Goal: Task Accomplishment & Management: Use online tool/utility

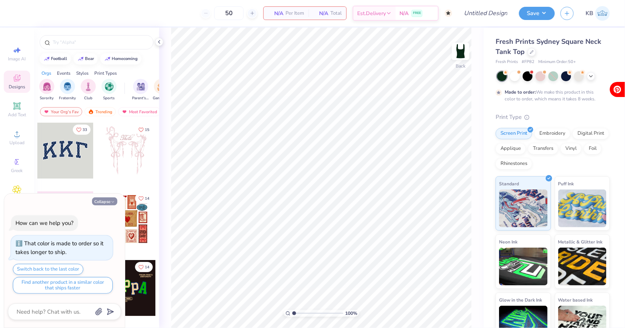
click at [101, 204] on button "Collapse" at bounding box center [104, 201] width 25 height 8
type textarea "x"
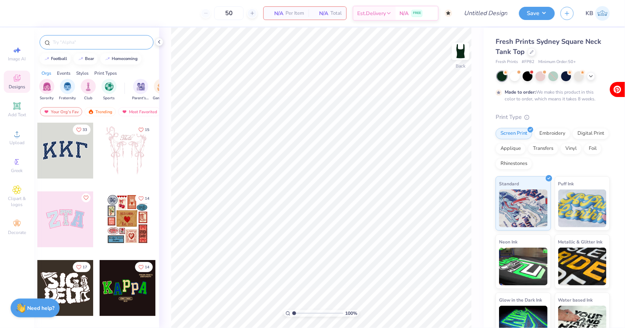
click at [78, 41] on input "text" at bounding box center [100, 42] width 97 height 8
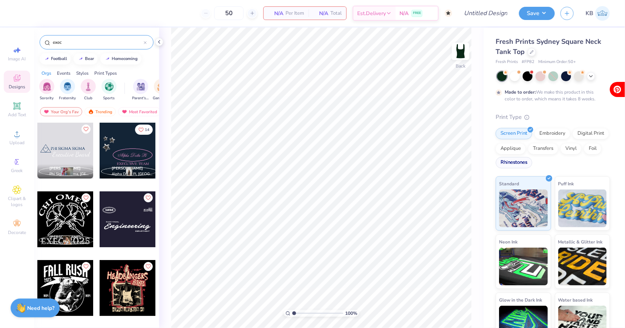
type input "exec"
click at [516, 160] on div "Rhinestones" at bounding box center [514, 162] width 37 height 11
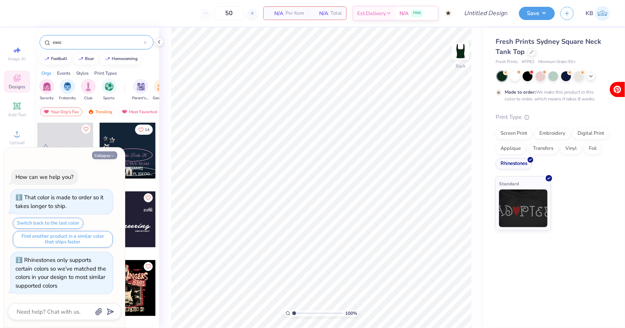
click at [108, 158] on button "Collapse" at bounding box center [104, 155] width 25 height 8
type textarea "x"
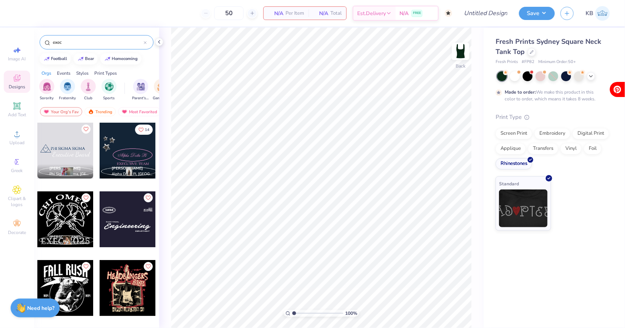
click at [86, 41] on input "exec" at bounding box center [98, 42] width 92 height 8
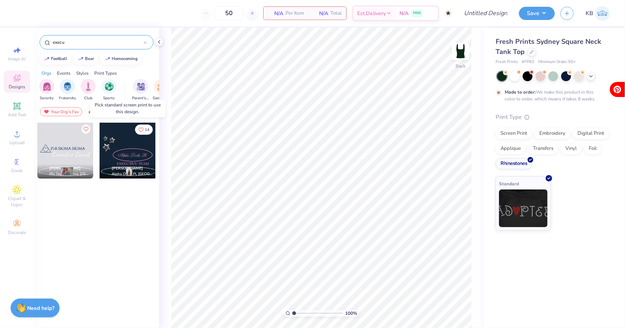
type input "exec"
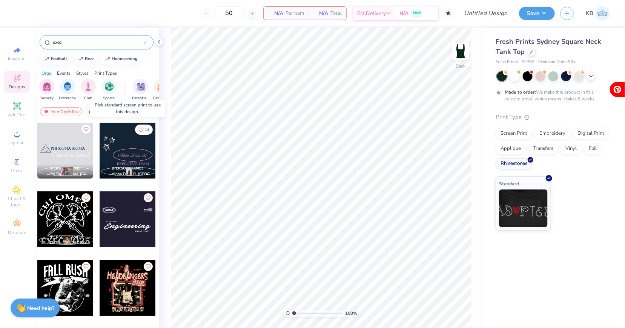
click at [135, 156] on div at bounding box center [128, 151] width 56 height 56
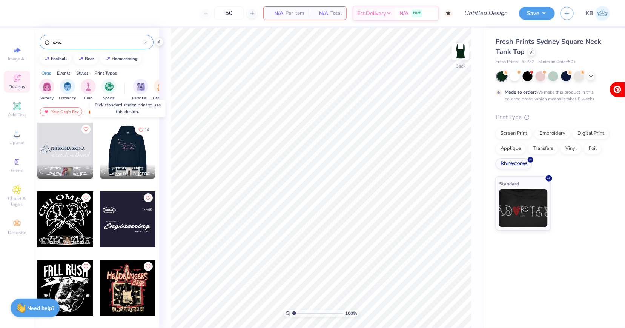
click at [132, 144] on div at bounding box center [128, 151] width 56 height 56
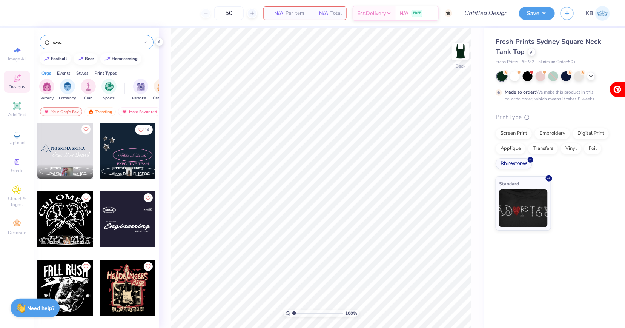
drag, startPoint x: 129, startPoint y: 144, endPoint x: 99, endPoint y: 141, distance: 30.3
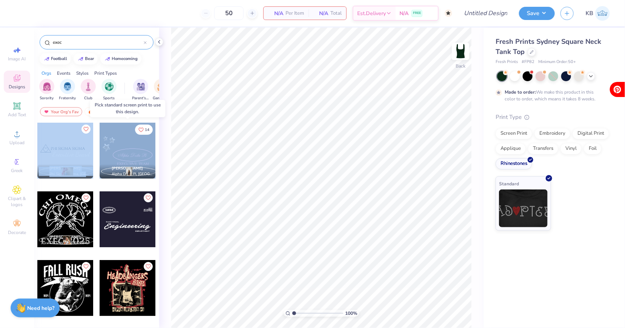
click at [134, 157] on div at bounding box center [128, 151] width 56 height 56
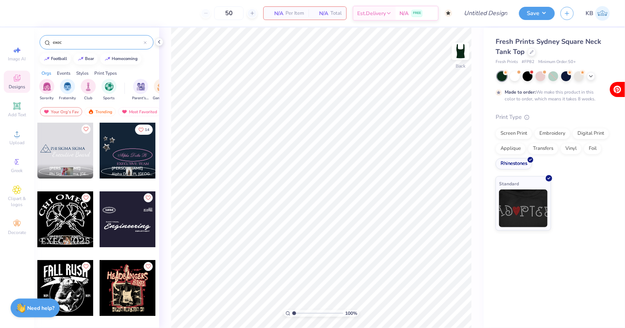
click at [146, 42] on icon at bounding box center [145, 42] width 3 height 3
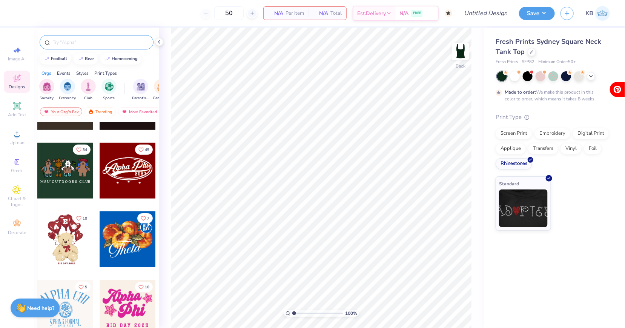
scroll to position [189, 0]
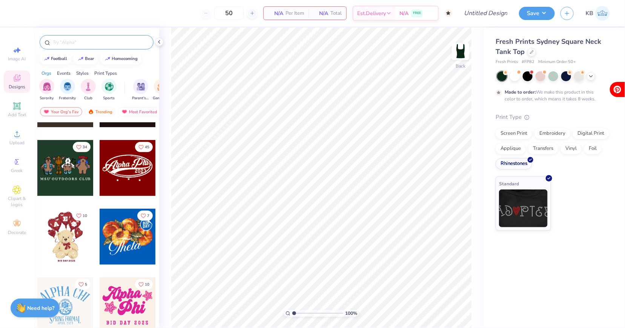
click at [86, 45] on input "text" at bounding box center [100, 42] width 97 height 8
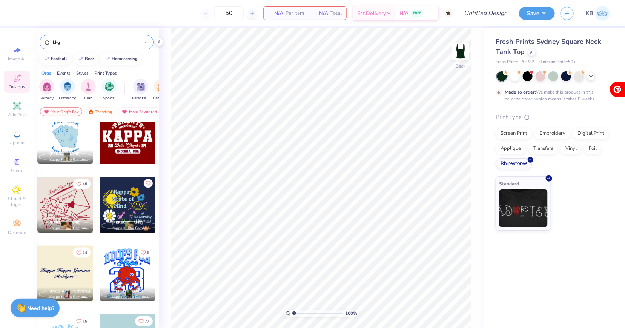
scroll to position [497, 0]
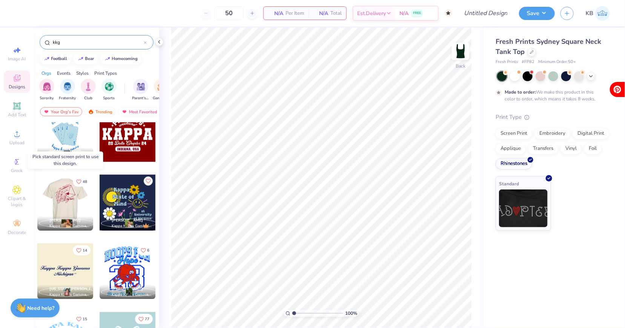
type input "kkg"
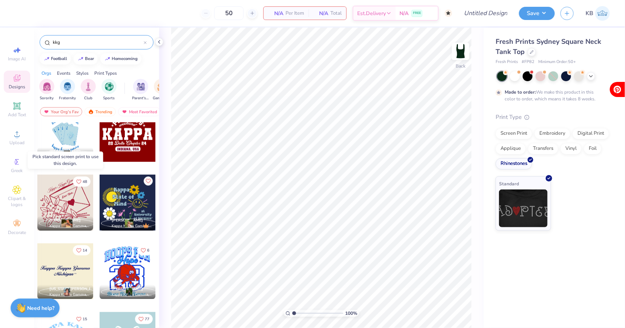
click at [37, 200] on div at bounding box center [10, 203] width 56 height 56
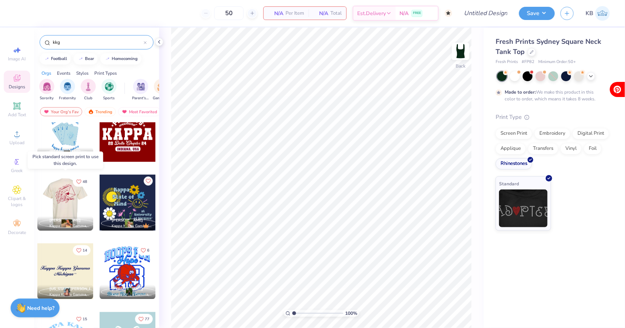
click at [37, 206] on div at bounding box center [10, 203] width 56 height 56
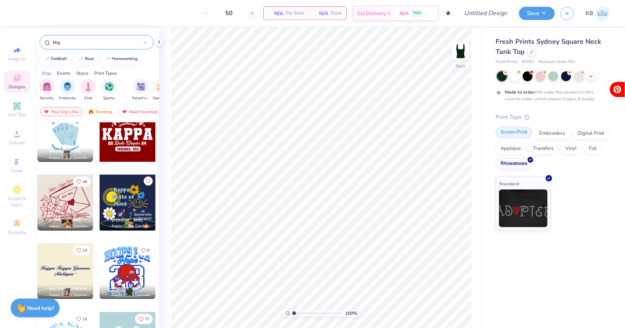
click at [518, 129] on div "Screen Print" at bounding box center [514, 132] width 37 height 11
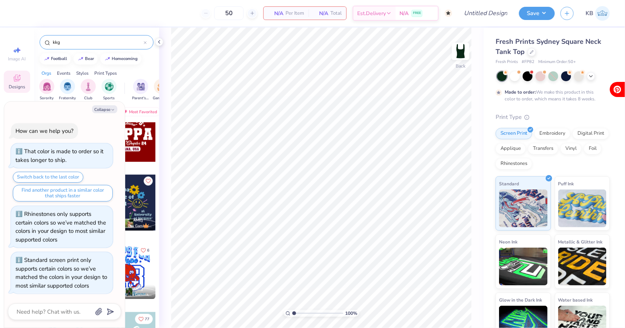
click at [141, 206] on div at bounding box center [128, 203] width 56 height 56
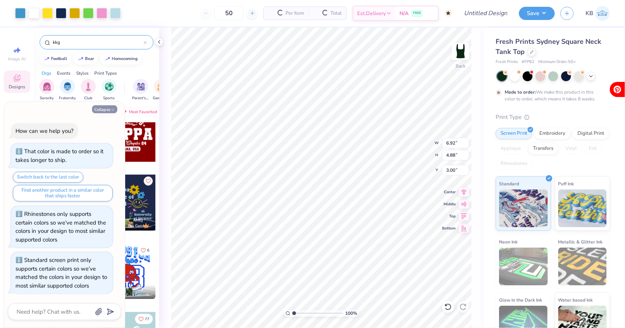
click at [106, 111] on button "Collapse" at bounding box center [104, 109] width 25 height 8
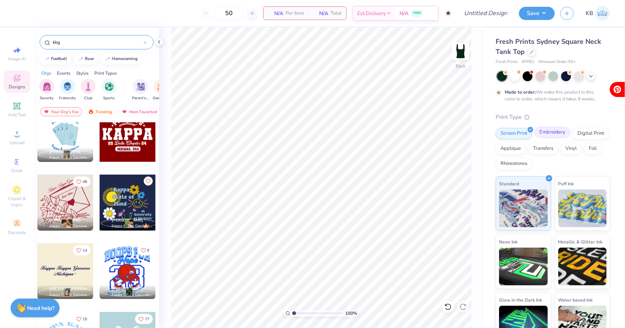
click at [550, 135] on div "Embroidery" at bounding box center [553, 132] width 36 height 11
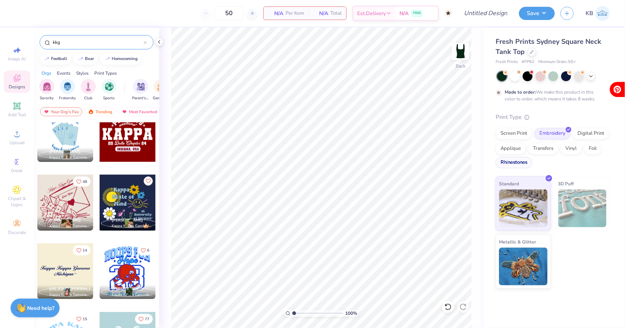
click at [525, 161] on div "Rhinestones" at bounding box center [514, 162] width 37 height 11
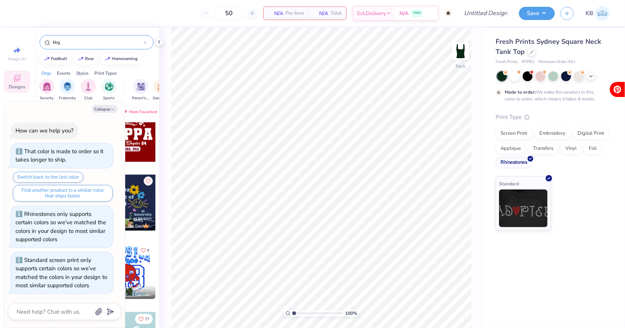
scroll to position [45, 0]
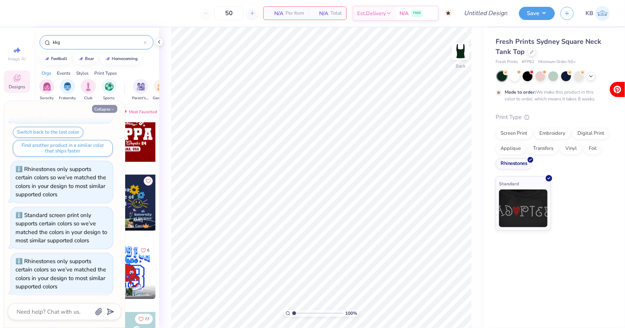
click at [107, 108] on button "Collapse" at bounding box center [104, 109] width 25 height 8
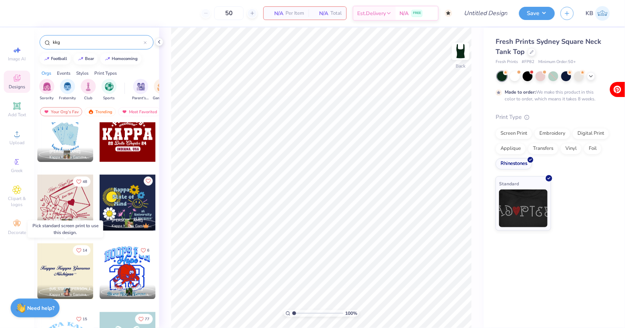
click at [75, 278] on div at bounding box center [65, 271] width 56 height 56
click at [522, 134] on div "Screen Print" at bounding box center [514, 132] width 37 height 11
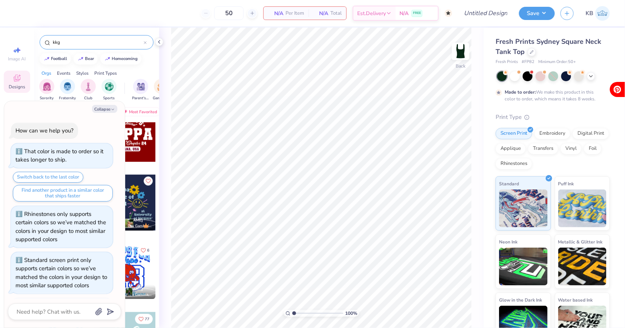
scroll to position [91, 0]
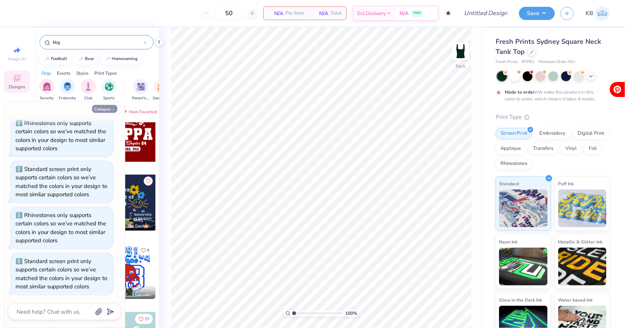
click at [110, 110] on button "Collapse" at bounding box center [104, 109] width 25 height 8
type textarea "x"
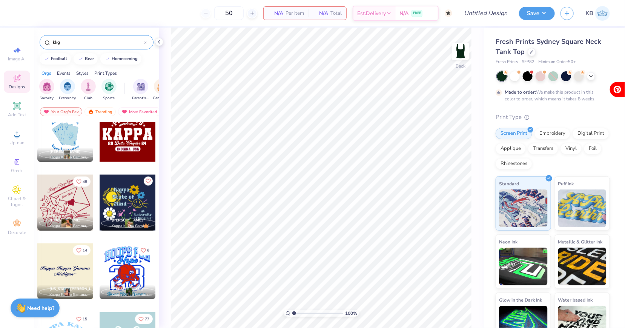
click at [69, 268] on div at bounding box center [65, 271] width 56 height 56
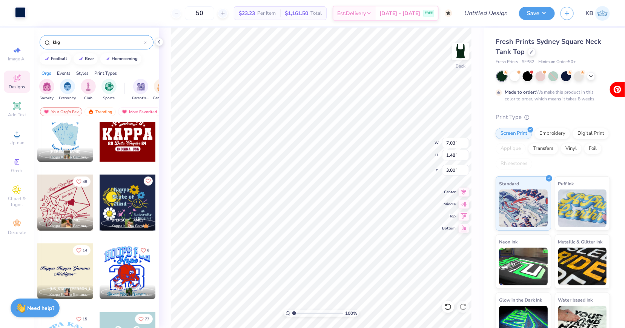
click at [21, 12] on div at bounding box center [20, 12] width 11 height 11
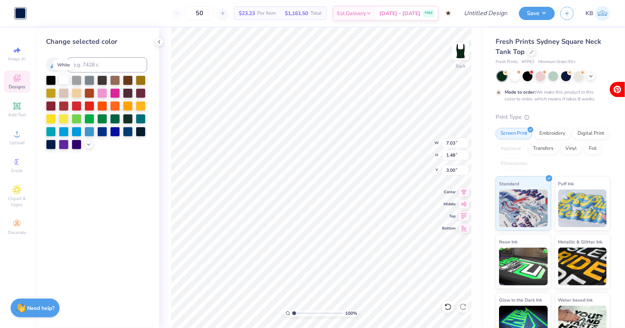
click at [62, 78] on div at bounding box center [64, 80] width 10 height 10
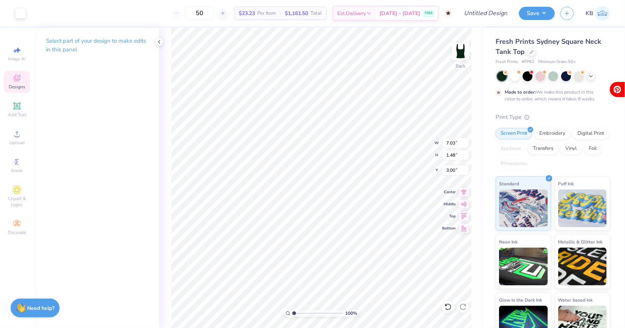
type input "2.43"
type input "1.42"
click at [296, 314] on input "range" at bounding box center [317, 313] width 51 height 7
type input "2.77"
type input "0.65"
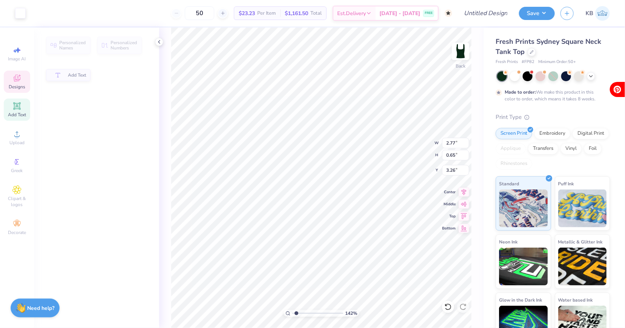
type input "3.26"
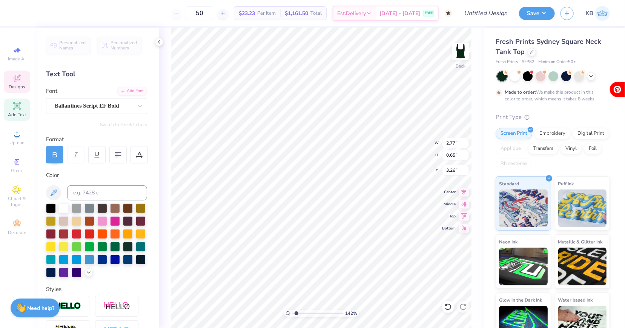
scroll to position [0, 0]
type textarea "Exec Board"
type input "4.35"
type input "0.31"
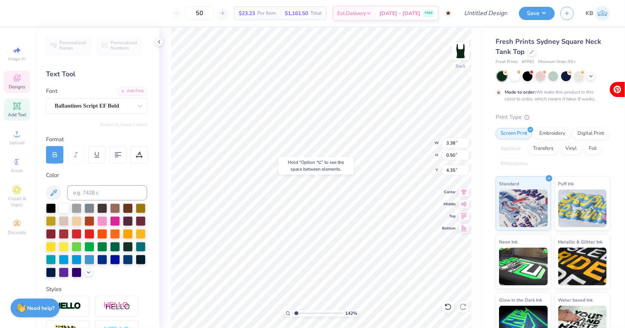
type input "0.12"
type input "3.44"
type input "3.29"
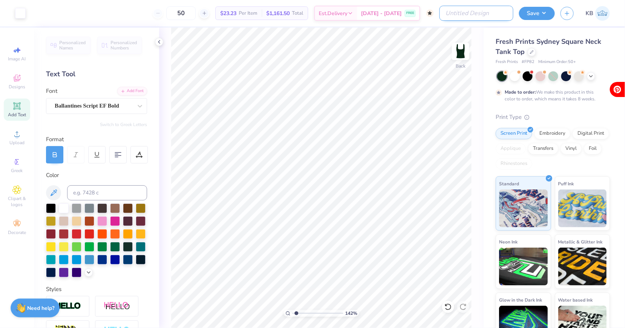
click at [476, 15] on input "Design Title" at bounding box center [476, 13] width 74 height 15
type input "kkg exec board merch"
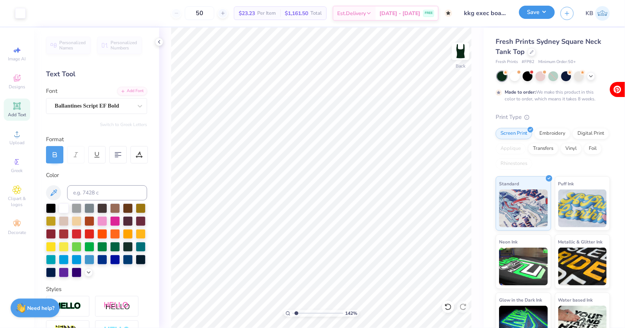
click at [529, 14] on button "Save" at bounding box center [537, 12] width 36 height 13
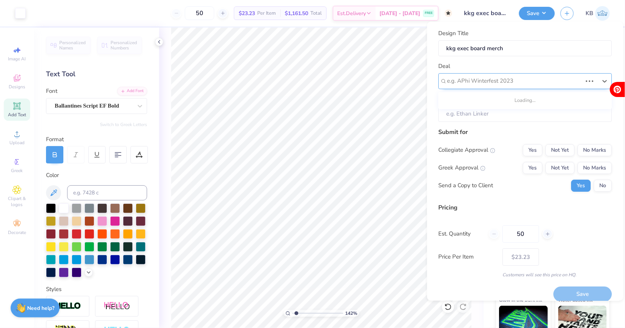
click at [512, 78] on div at bounding box center [514, 81] width 135 height 10
click at [514, 101] on div "KKG E board/media day shirts" at bounding box center [525, 101] width 167 height 12
type input "kkg"
type input "Marissa Hoinowski"
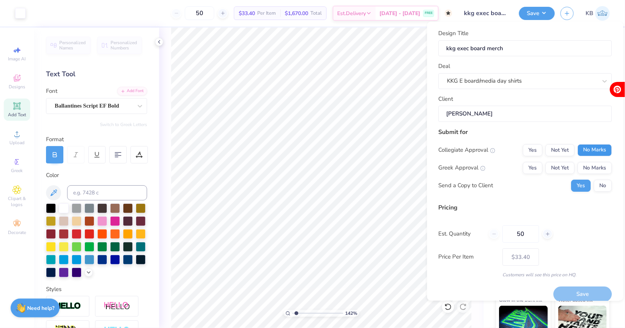
click at [593, 145] on button "No Marks" at bounding box center [595, 150] width 34 height 12
click at [565, 167] on button "Not Yet" at bounding box center [560, 168] width 29 height 12
click at [562, 291] on button "Save" at bounding box center [583, 294] width 58 height 15
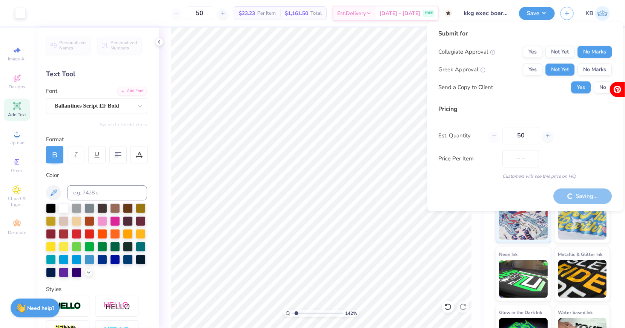
type input "$27.55"
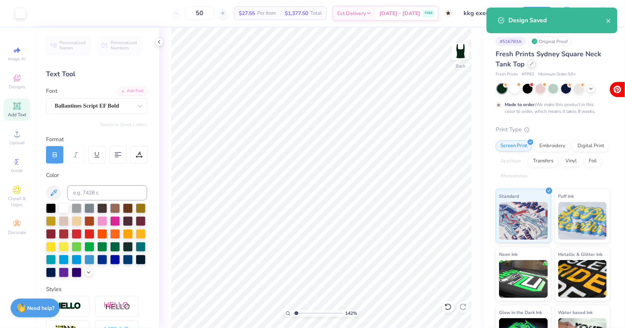
click at [532, 63] on icon at bounding box center [532, 64] width 4 height 4
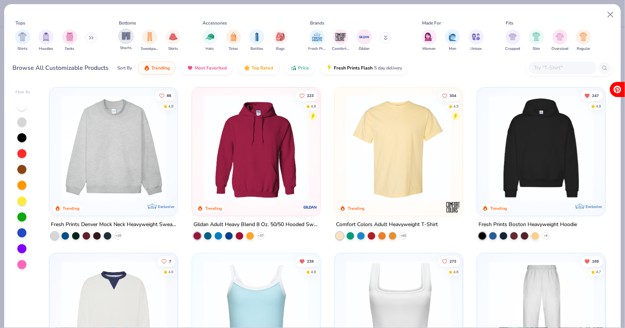
click at [128, 38] on img "filter for Shorts" at bounding box center [126, 36] width 9 height 9
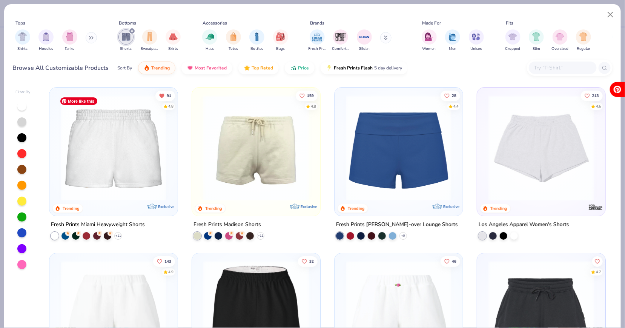
click at [125, 159] on img at bounding box center [113, 148] width 113 height 106
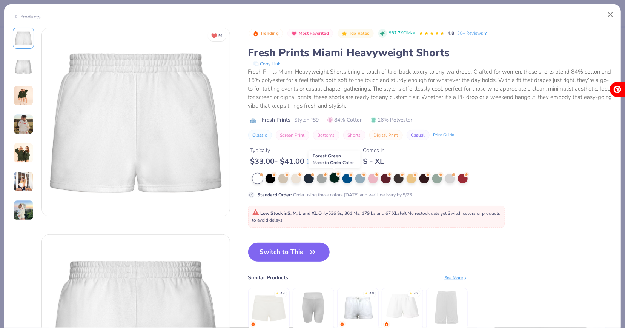
click at [332, 176] on div at bounding box center [335, 178] width 10 height 10
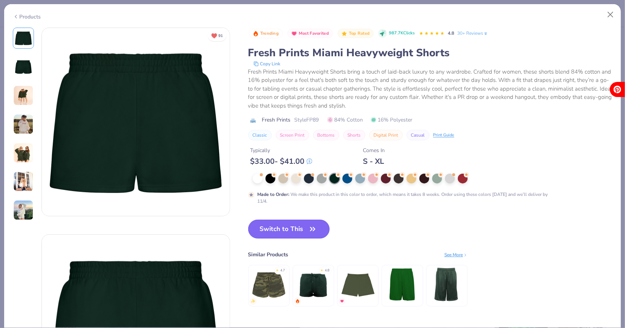
click at [305, 227] on button "Switch to This" at bounding box center [289, 229] width 82 height 19
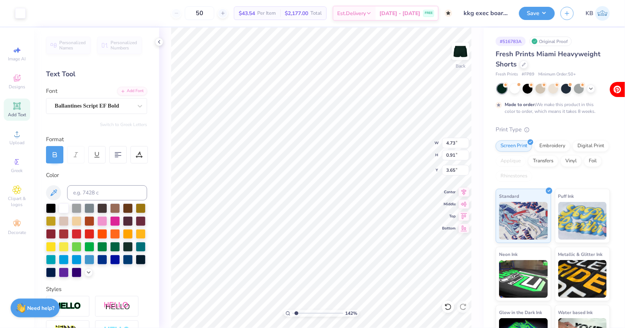
type input "4.73"
type input "0.91"
type input "1.01"
click at [535, 14] on button "Save" at bounding box center [537, 12] width 36 height 13
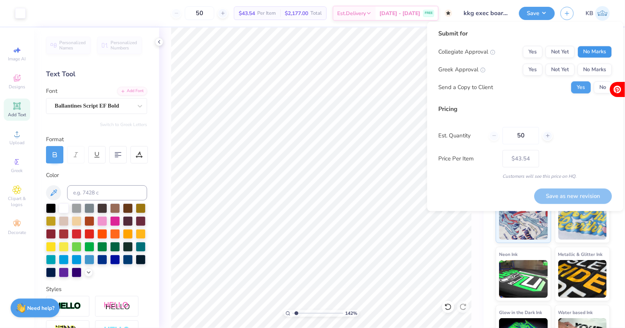
click at [608, 48] on button "No Marks" at bounding box center [595, 52] width 34 height 12
click at [563, 70] on button "Not Yet" at bounding box center [560, 70] width 29 height 12
click at [555, 195] on button "Save as new revision" at bounding box center [574, 195] width 78 height 15
type input "$43.54"
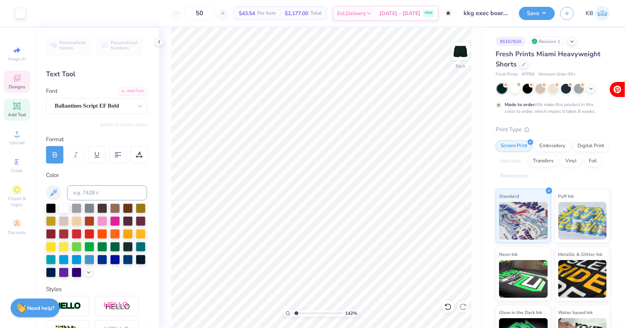
click at [14, 79] on icon at bounding box center [17, 78] width 7 height 7
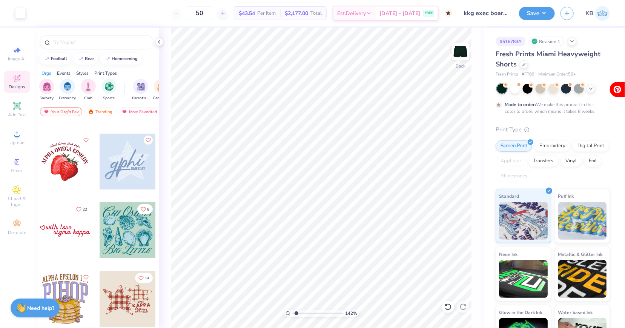
scroll to position [2532, 0]
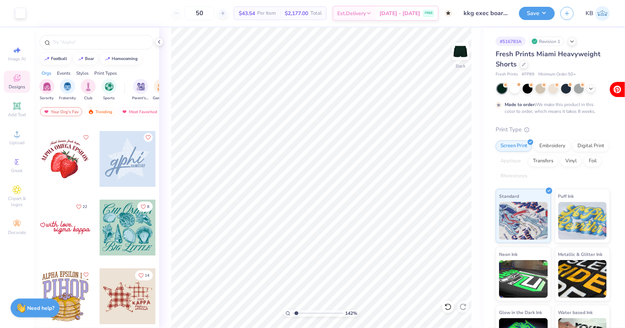
click at [128, 174] on div at bounding box center [128, 159] width 56 height 56
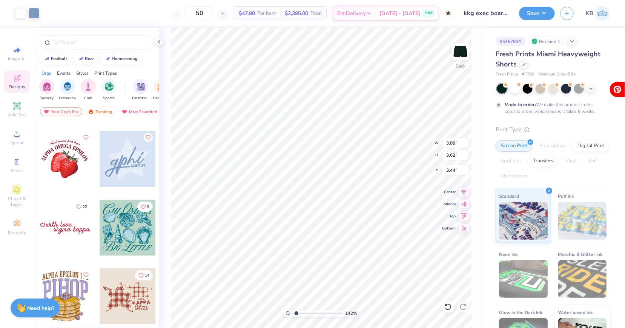
type input "1.76"
click at [595, 87] on div at bounding box center [553, 89] width 113 height 10
click at [593, 87] on icon at bounding box center [591, 88] width 6 height 6
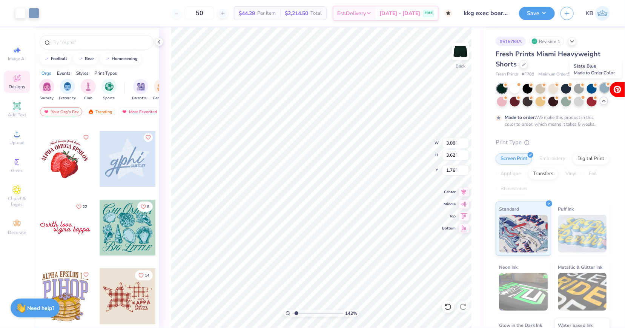
click at [602, 88] on div at bounding box center [605, 88] width 10 height 10
type input "4.73"
type input "0.47"
type input "1.01"
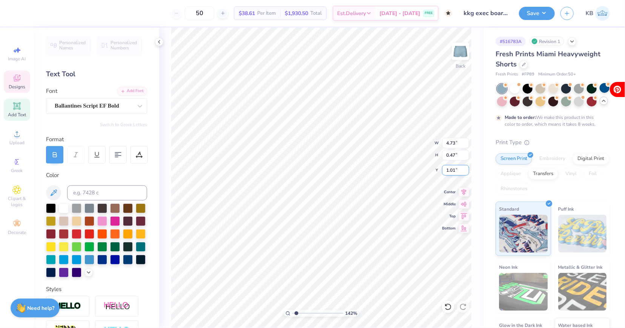
type input "3.88"
type input "3.62"
type input "1.76"
type input "3.40"
type input "2.61"
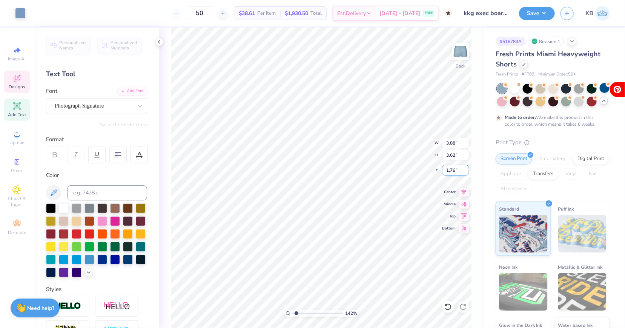
type input "2.53"
type textarea "Kappa"
type textarea "Exec Board"
type input "5.81"
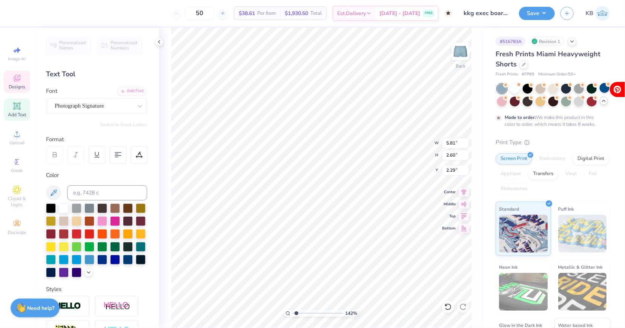
type input "2.60"
type input "2.29"
type input "4.99"
type input "2.23"
type input "2.22"
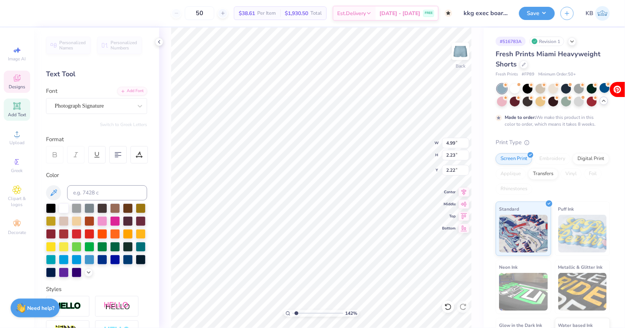
type input "4.73"
type input "0.47"
type input "1.02"
type input "4.99"
type input "2.23"
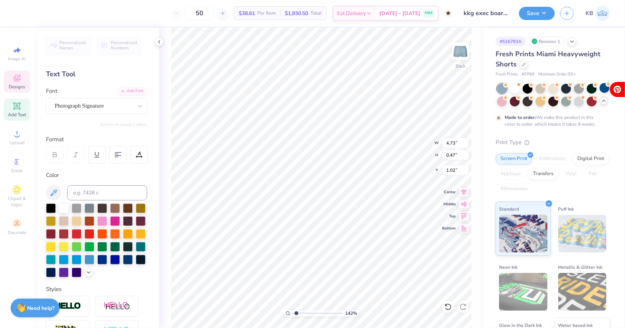
type input "2.22"
click at [112, 103] on div "Photograph Signature" at bounding box center [93, 106] width 79 height 12
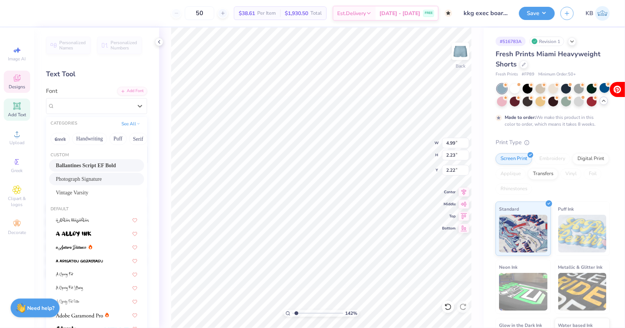
click at [106, 163] on span "Ballantines Script EF Bold" at bounding box center [86, 165] width 60 height 8
click at [122, 112] on div "Ballantines Script EF Bold" at bounding box center [96, 106] width 101 height 16
click at [141, 141] on button "Calligraphy" at bounding box center [147, 139] width 33 height 12
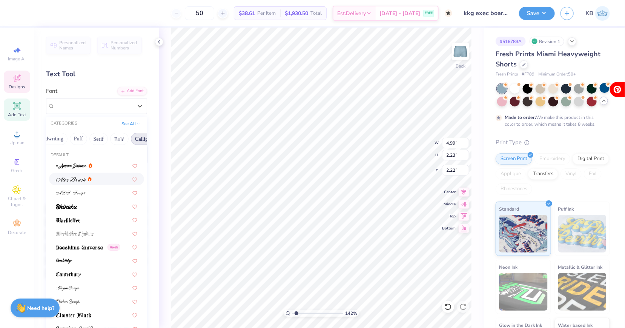
click at [109, 174] on div at bounding box center [96, 179] width 95 height 12
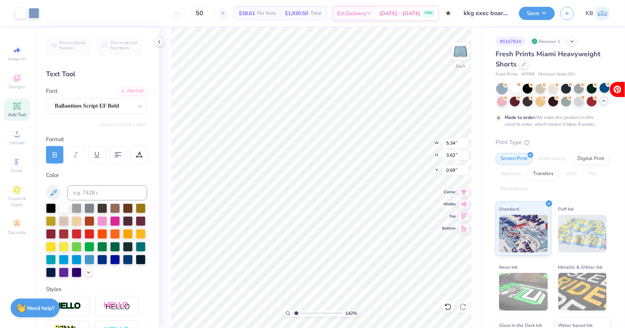
type input "0.69"
drag, startPoint x: 295, startPoint y: 313, endPoint x: 310, endPoint y: 312, distance: 14.8
type input "4.15"
click at [310, 312] on input "range" at bounding box center [317, 313] width 51 height 7
type input "3.21"
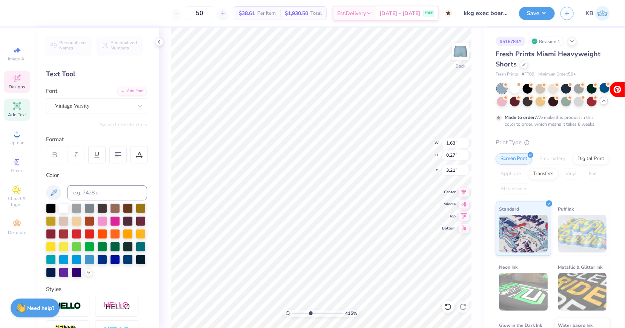
type input "5.34"
type input "2.00"
type input "1.15"
drag, startPoint x: 311, startPoint y: 312, endPoint x: 291, endPoint y: 312, distance: 20.4
type input "1"
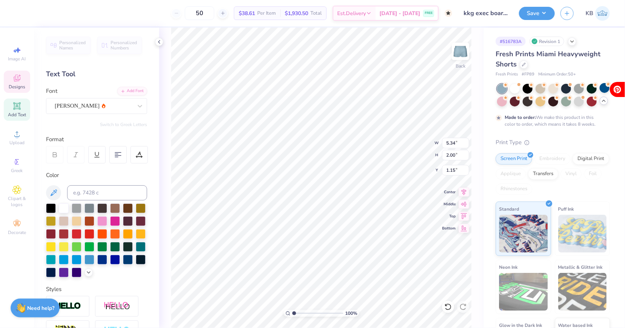
click at [292, 312] on input "range" at bounding box center [317, 313] width 51 height 7
click at [529, 17] on button "Save" at bounding box center [537, 12] width 36 height 13
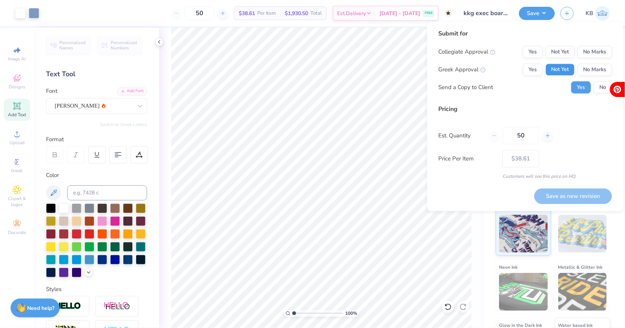
click at [558, 72] on button "Not Yet" at bounding box center [560, 70] width 29 height 12
click at [561, 48] on button "Not Yet" at bounding box center [560, 52] width 29 height 12
click at [564, 192] on button "Save as new revision" at bounding box center [574, 195] width 78 height 15
type input "$38.61"
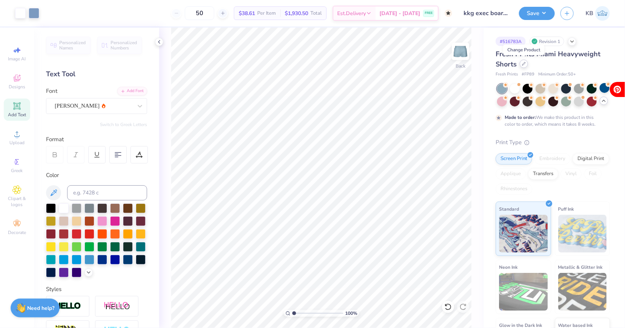
click at [527, 63] on div at bounding box center [524, 64] width 8 height 8
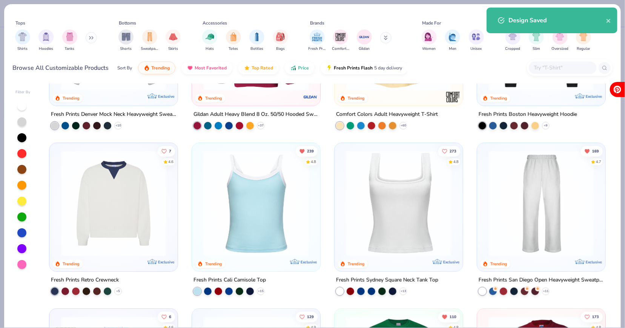
scroll to position [115, 0]
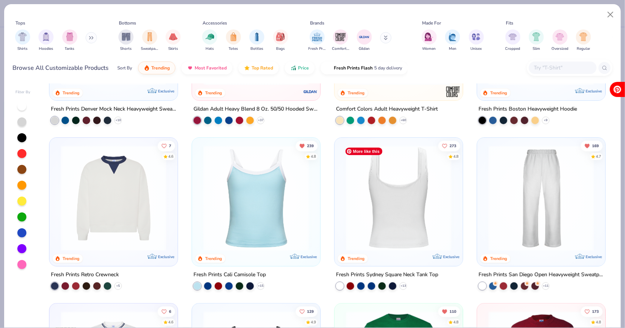
click at [427, 197] on img at bounding box center [398, 198] width 113 height 106
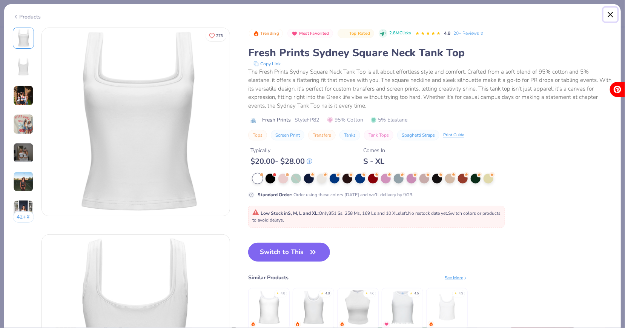
click at [611, 15] on button "Close" at bounding box center [611, 15] width 14 height 14
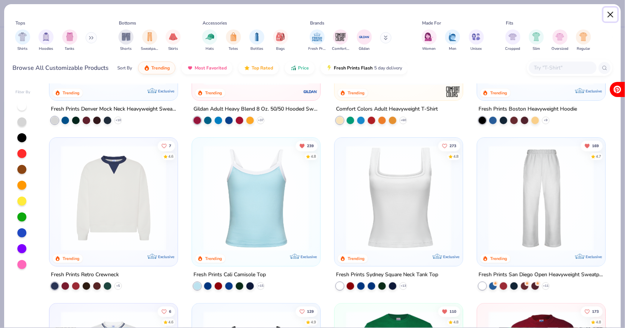
click at [616, 10] on button "Close" at bounding box center [611, 15] width 14 height 14
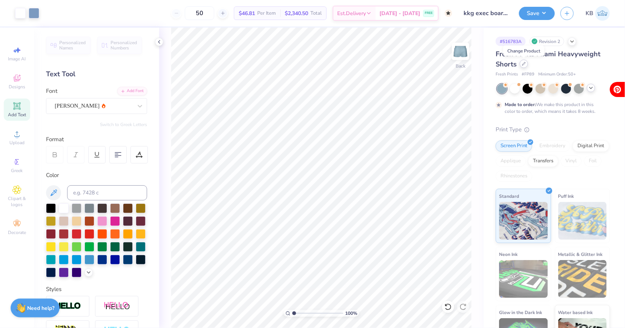
click at [524, 63] on icon at bounding box center [524, 64] width 4 height 4
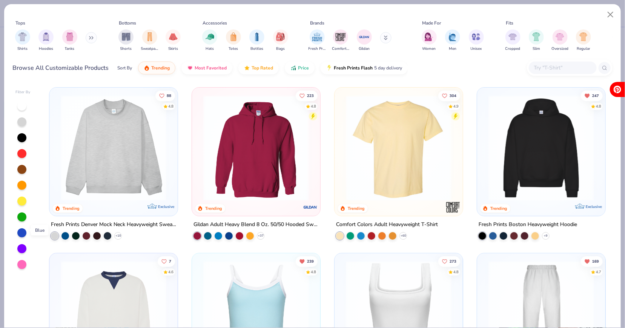
click at [22, 229] on div at bounding box center [21, 232] width 9 height 9
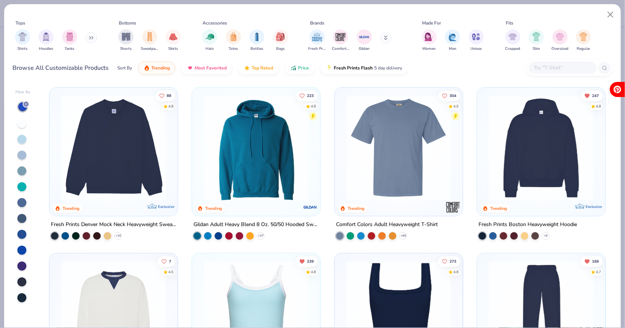
click at [22, 152] on div at bounding box center [21, 155] width 9 height 9
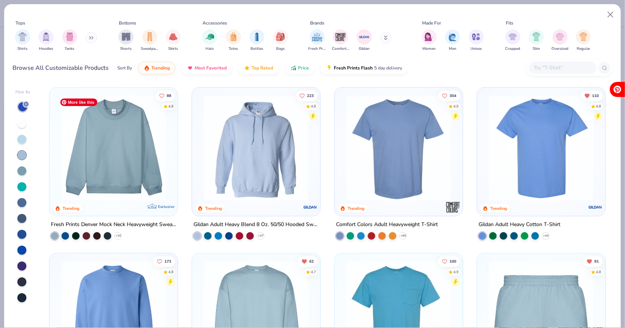
click at [138, 171] on img at bounding box center [113, 148] width 113 height 106
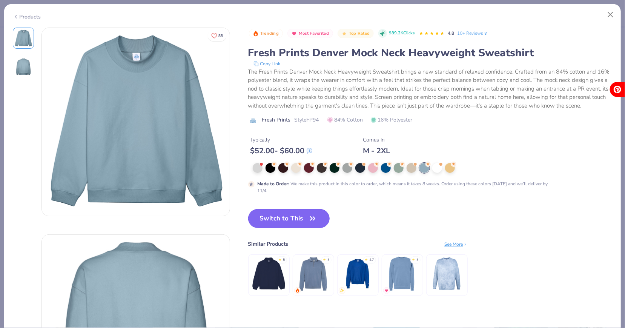
click at [273, 215] on button "Switch to This" at bounding box center [289, 218] width 82 height 19
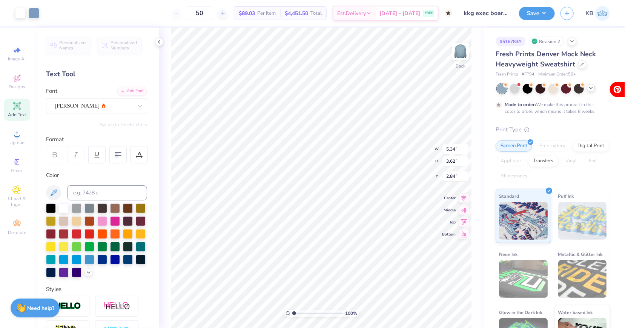
type input "1.19"
click at [54, 153] on icon at bounding box center [54, 154] width 7 height 7
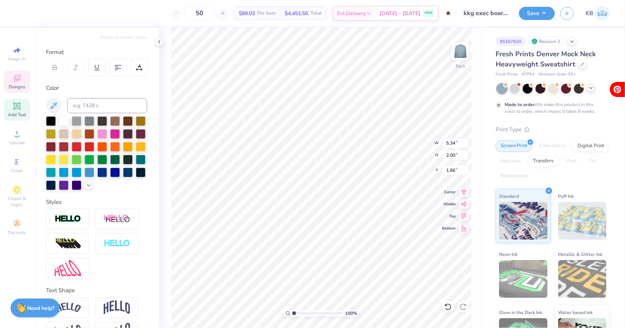
scroll to position [88, 0]
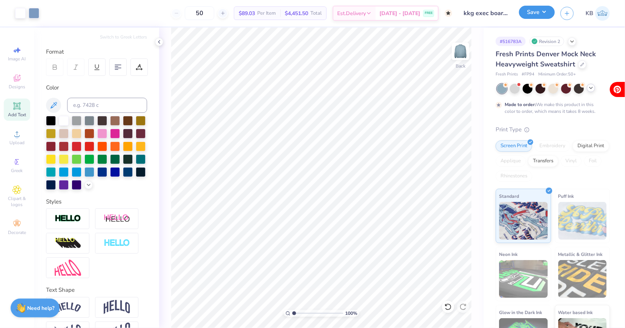
click at [533, 18] on button "Save" at bounding box center [537, 12] width 36 height 13
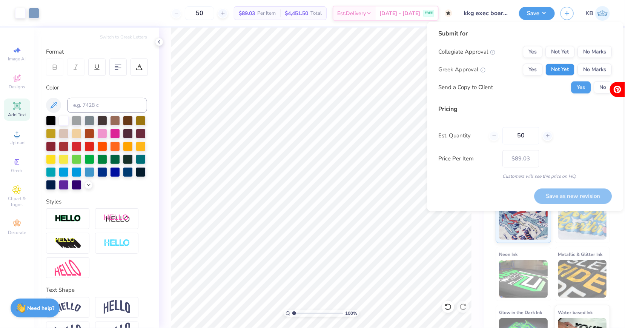
click at [563, 68] on button "Not Yet" at bounding box center [560, 70] width 29 height 12
click at [598, 49] on button "No Marks" at bounding box center [595, 52] width 34 height 12
click at [561, 191] on button "Save as new revision" at bounding box center [574, 195] width 78 height 15
type input "$73.43"
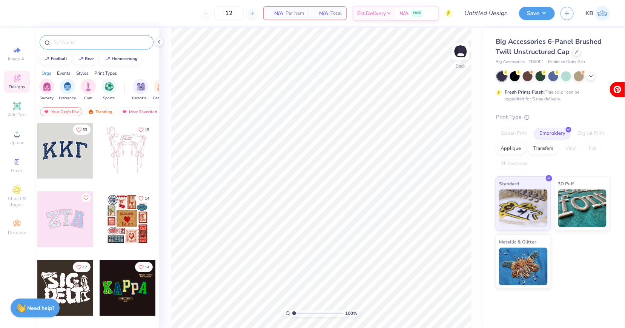
click at [96, 37] on div at bounding box center [97, 42] width 114 height 14
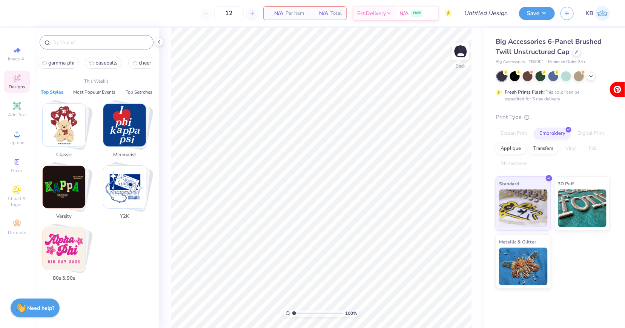
click at [98, 41] on input "text" at bounding box center [100, 42] width 97 height 8
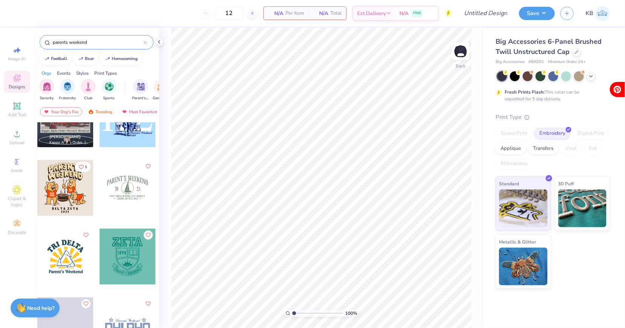
scroll to position [442, 0]
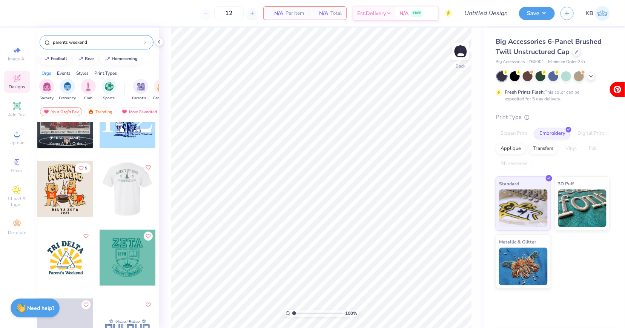
type input "parents weekend"
click at [128, 204] on div at bounding box center [128, 189] width 56 height 56
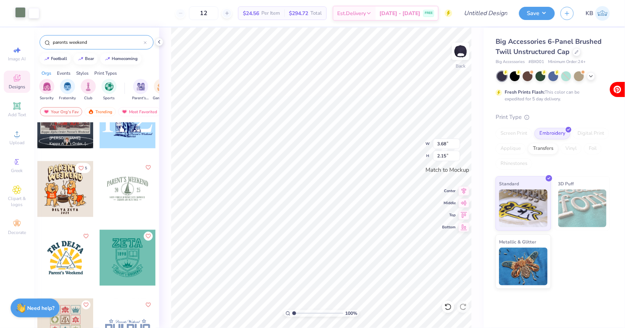
click at [21, 15] on div at bounding box center [20, 12] width 11 height 11
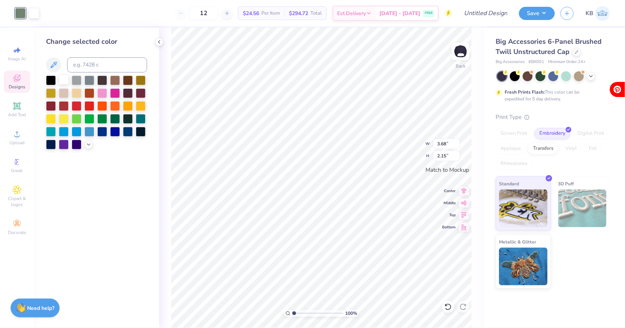
click at [66, 81] on div at bounding box center [64, 80] width 10 height 10
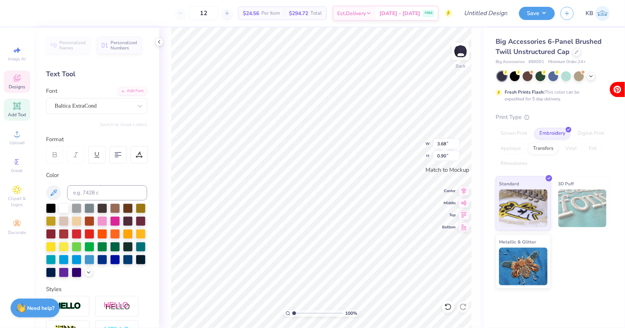
scroll to position [0, 1]
type textarea "Delta Gamma"
type input "3.14"
type input "0.16"
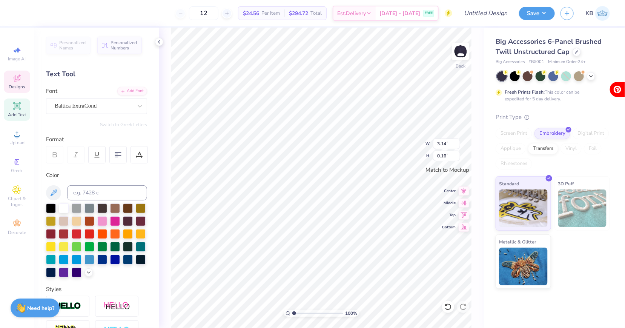
type textarea "Parents weekend"
drag, startPoint x: 295, startPoint y: 315, endPoint x: 305, endPoint y: 314, distance: 10.2
type input "3.18"
click at [305, 314] on input "range" at bounding box center [317, 313] width 51 height 7
type input "1.87"
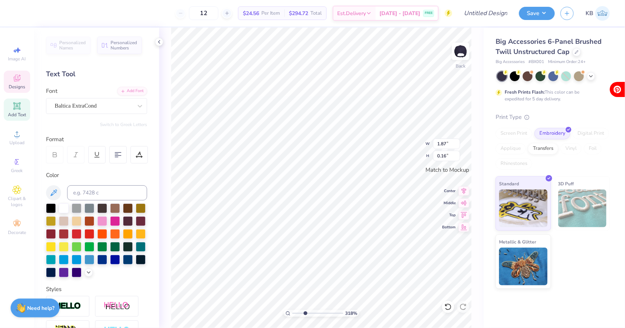
scroll to position [0, 0]
type textarea "Parents Weekend"
type input "1.00"
type input "0.15"
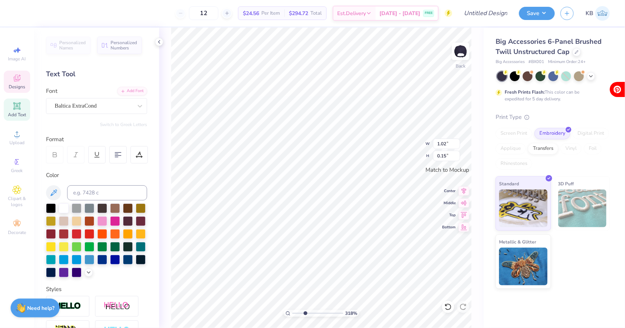
type input "1.26"
type input "0.19"
type input "1.47"
type input "0.22"
click at [21, 81] on icon at bounding box center [16, 78] width 9 height 9
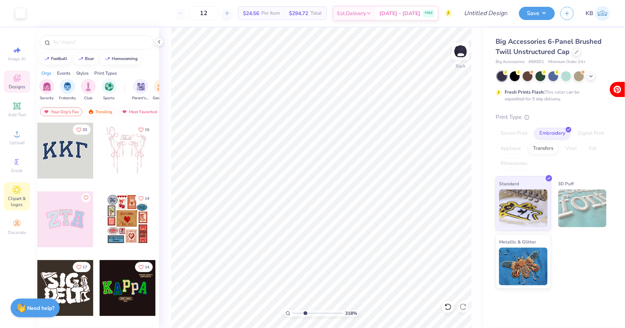
click at [15, 187] on icon at bounding box center [16, 189] width 9 height 9
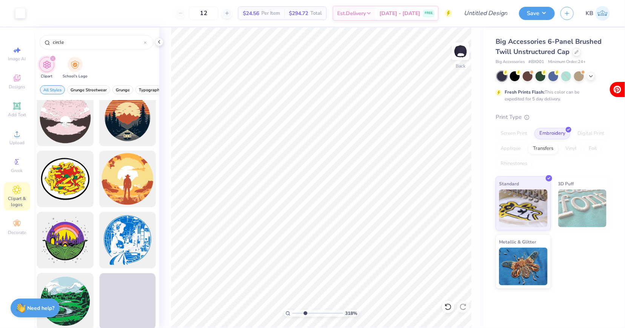
scroll to position [1118, 0]
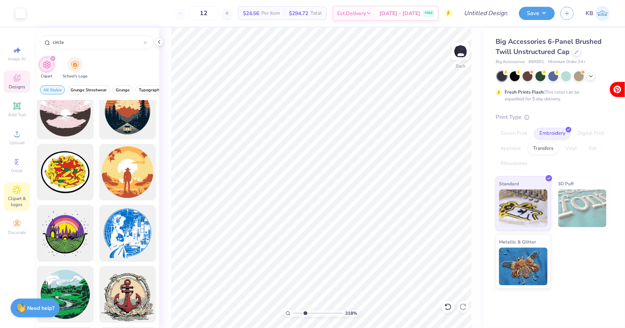
type input "circle"
click at [25, 82] on div "Designs" at bounding box center [17, 82] width 26 height 22
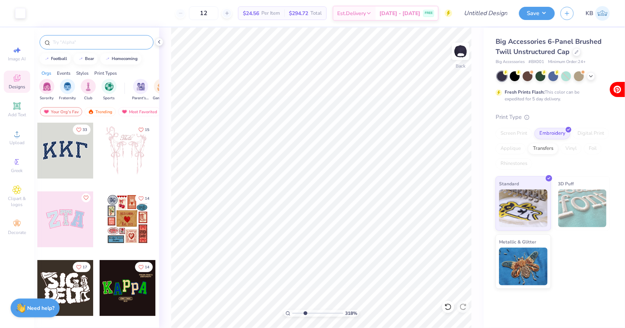
click at [78, 38] on div at bounding box center [97, 42] width 114 height 14
click at [78, 46] on div at bounding box center [97, 42] width 114 height 14
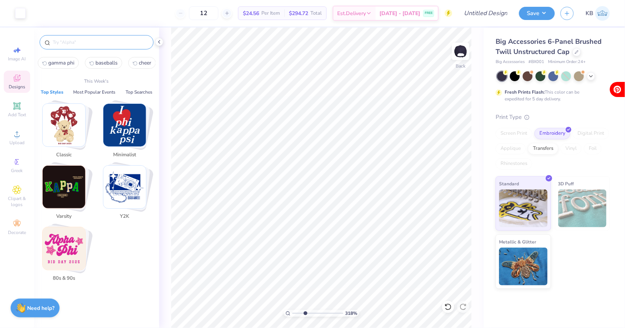
click at [77, 40] on input "text" at bounding box center [100, 42] width 97 height 8
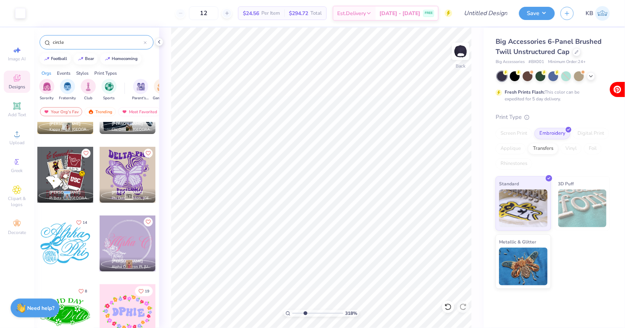
scroll to position [178, 0]
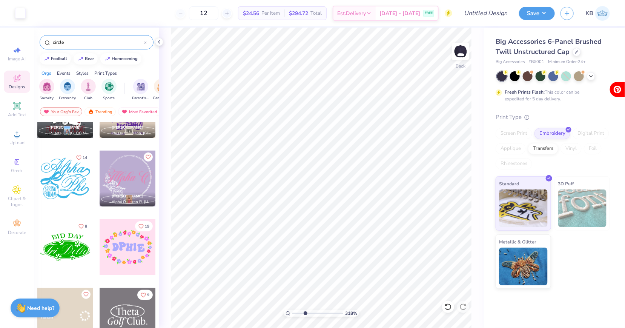
type input "circle"
click at [77, 306] on div at bounding box center [65, 316] width 56 height 56
type input "2.26"
type input "0.50"
type input "0.56"
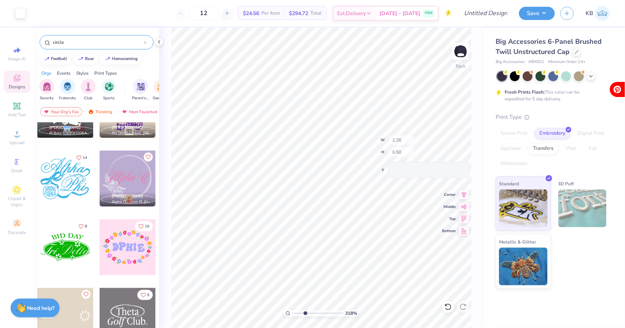
type input "0.20"
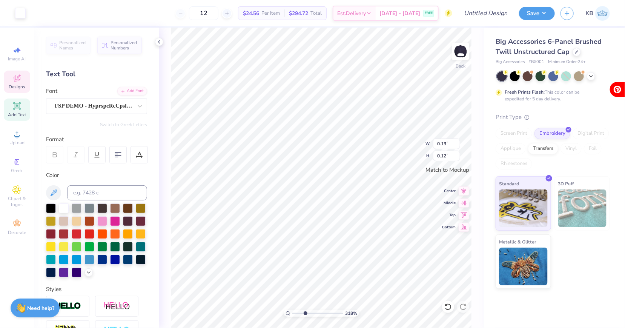
type input "0.25"
type input "0.14"
type input "0.48"
type input "0.50"
type input "0.77"
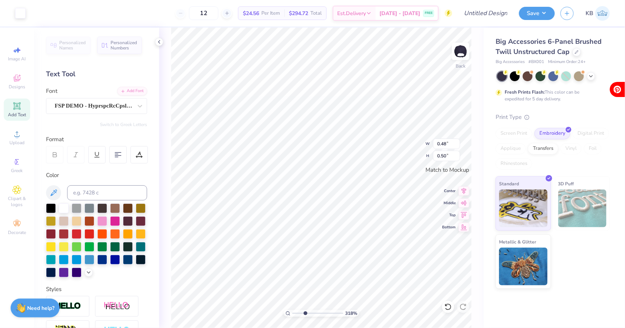
type input "0.79"
type input "0.95"
type input "0.97"
drag, startPoint x: 304, startPoint y: 312, endPoint x: 281, endPoint y: 312, distance: 22.3
type input "1"
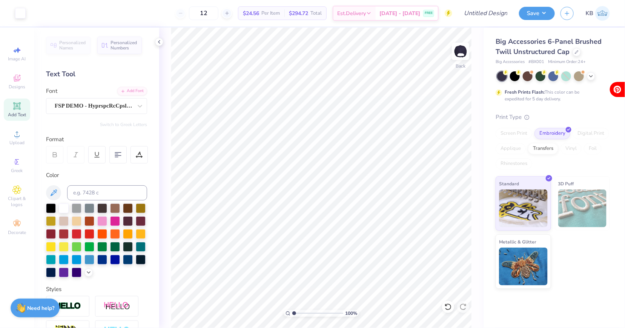
click at [292, 312] on input "range" at bounding box center [317, 313] width 51 height 7
type input "2.51"
type input "2.32"
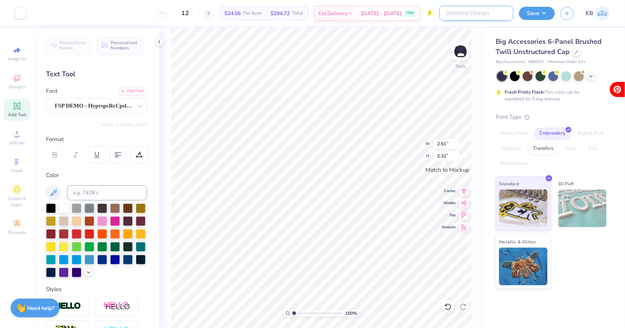
click at [495, 9] on input "Design Title" at bounding box center [476, 13] width 74 height 15
type input "DG parents weekend"
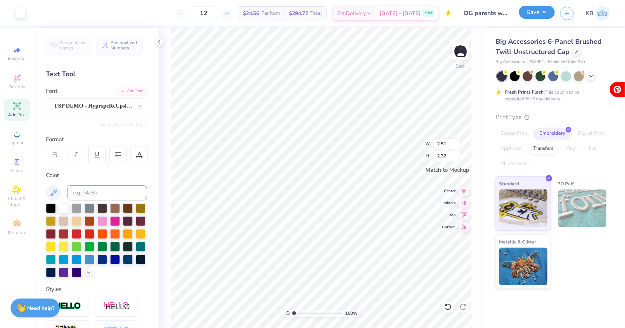
click at [547, 9] on button "Save" at bounding box center [537, 12] width 36 height 13
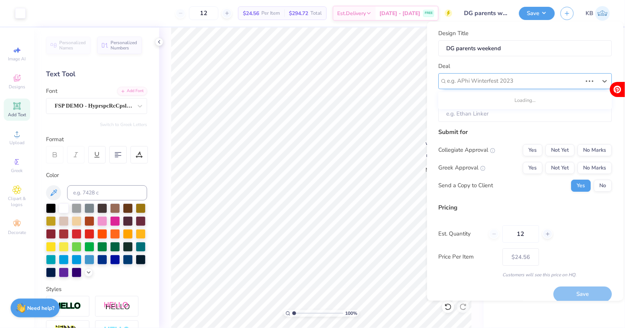
click at [521, 74] on div "e.g. APhi Winterfest 2023" at bounding box center [526, 81] width 174 height 16
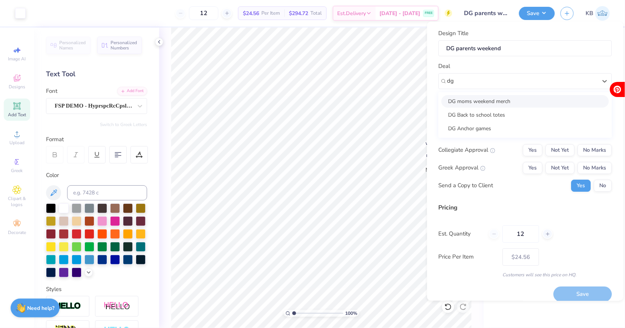
click at [501, 101] on div "DG moms weekend merch" at bounding box center [525, 101] width 167 height 12
type input "dg"
type input "Bri Hade"
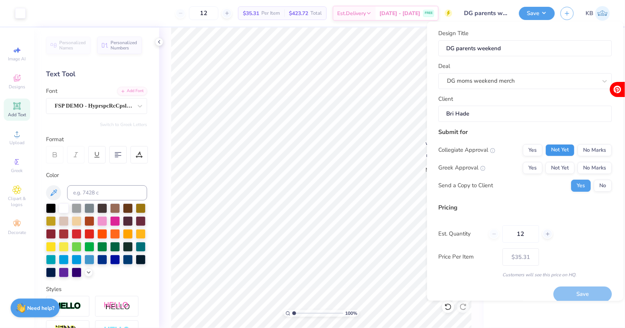
click at [563, 147] on button "Not Yet" at bounding box center [560, 150] width 29 height 12
click at [582, 150] on button "No Marks" at bounding box center [595, 150] width 34 height 12
click at [567, 166] on button "Not Yet" at bounding box center [560, 168] width 29 height 12
type input "$29.12"
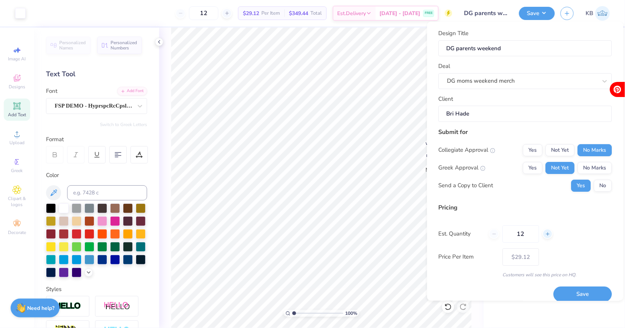
click at [550, 234] on icon at bounding box center [547, 233] width 5 height 5
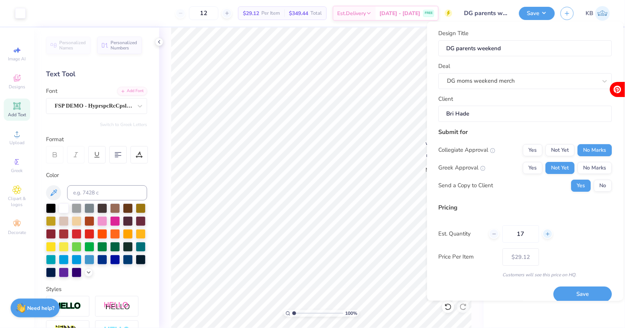
click at [550, 234] on icon at bounding box center [547, 233] width 5 height 5
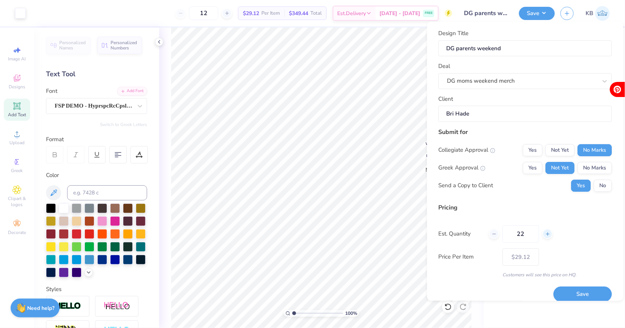
click at [550, 234] on icon at bounding box center [547, 233] width 5 height 5
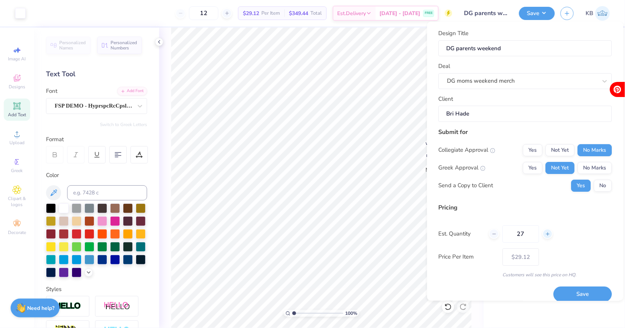
click at [550, 234] on icon at bounding box center [547, 233] width 5 height 5
type input "30"
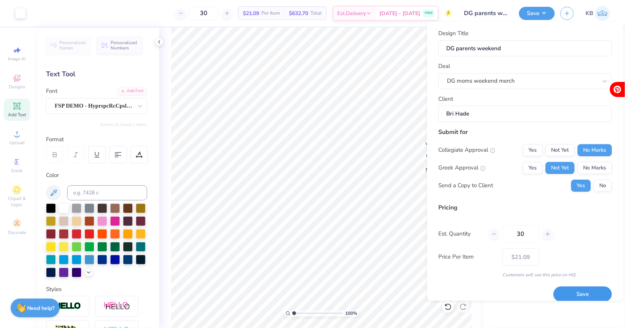
click at [571, 289] on button "Save" at bounding box center [583, 294] width 58 height 15
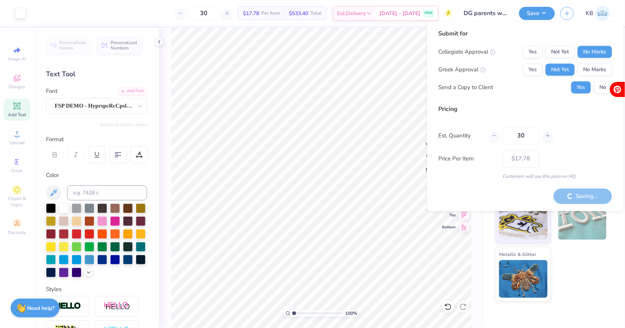
type input "– –"
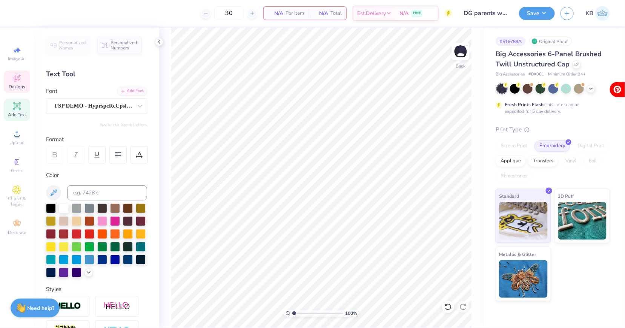
click at [18, 83] on div "Designs" at bounding box center [17, 82] width 26 height 22
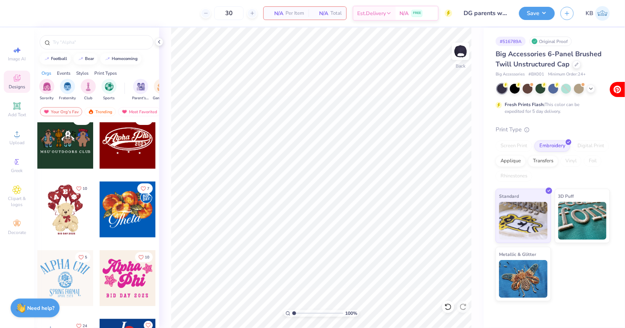
scroll to position [215, 0]
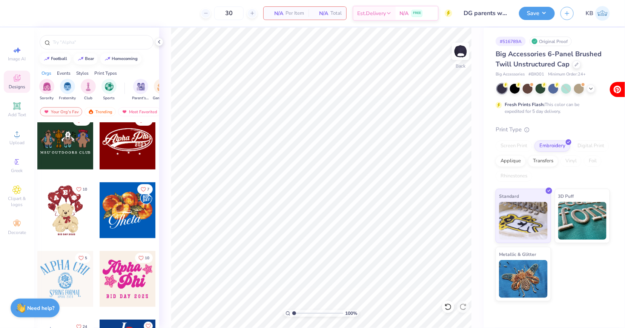
click at [123, 152] on div at bounding box center [128, 142] width 56 height 56
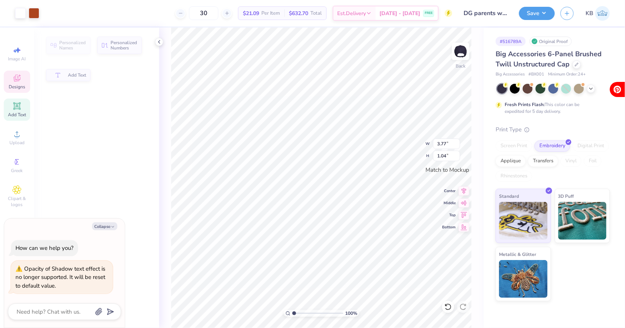
type textarea "x"
type input "3.77"
type input "1.04"
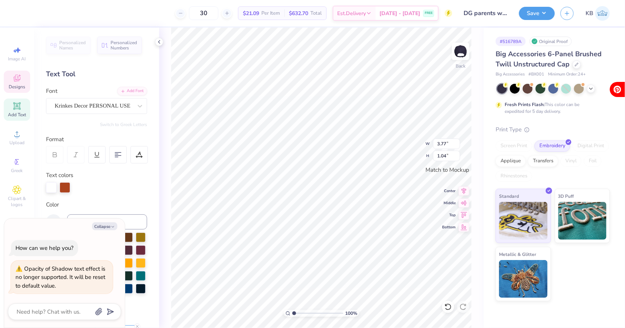
scroll to position [0, 0]
type textarea "x"
type textarea "D Phi0"
type textarea "x"
type textarea "De Phi0"
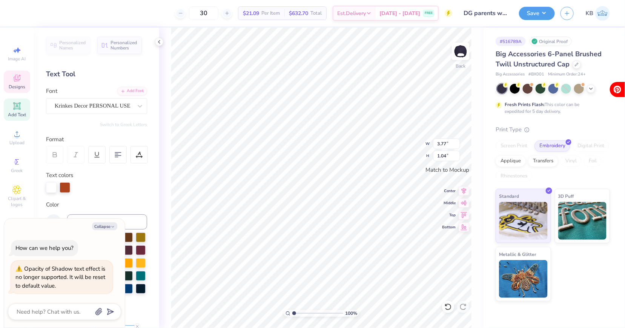
type textarea "x"
type textarea "Del Phi0"
type textarea "x"
type textarea "Dela Phi0"
type textarea "x"
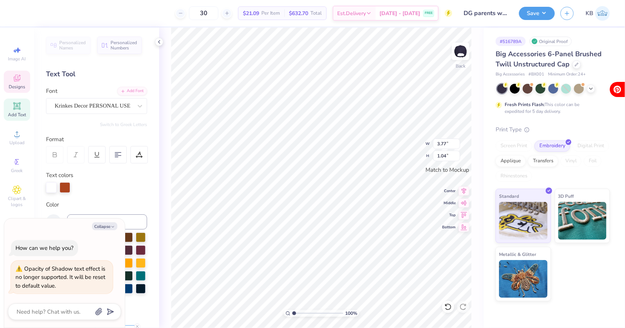
type textarea "Delat Phi0"
type textarea "x"
type textarea "Dela Phi0"
type textarea "x"
type textarea "Del Phi0"
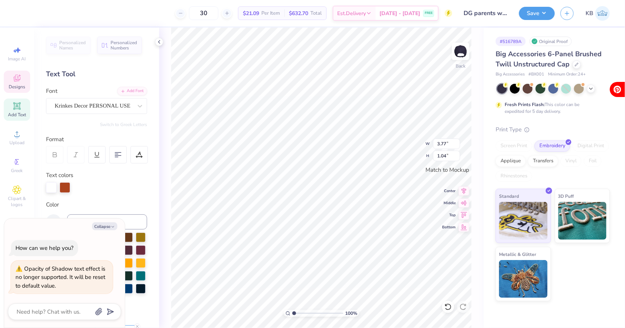
type textarea "x"
type textarea "Delt Phi0"
type textarea "x"
type textarea "Delta Phi0"
type textarea "x"
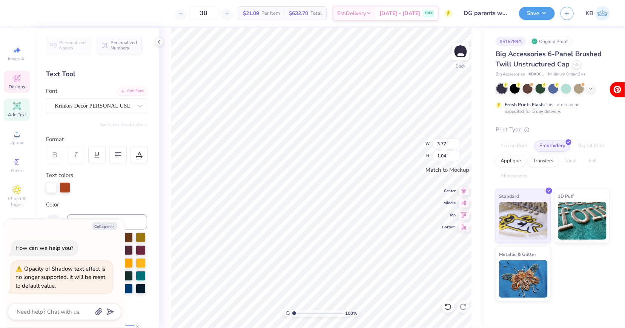
type textarea "Delta Phi0"
type textarea "x"
type textarea "Delta G Phi0"
type textarea "x"
type textarea "Delta Ga Phi0"
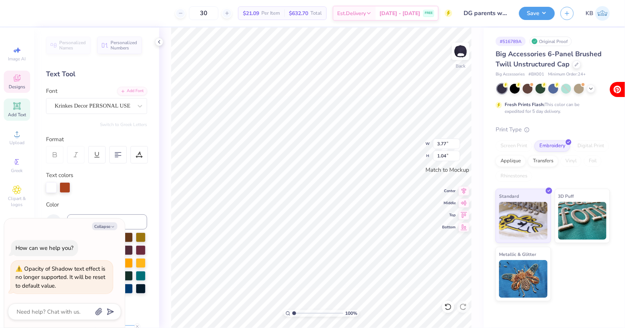
type textarea "x"
type textarea "Delta Gam Phi0"
type textarea "x"
type textarea "Delta Gamm Phi0"
type textarea "x"
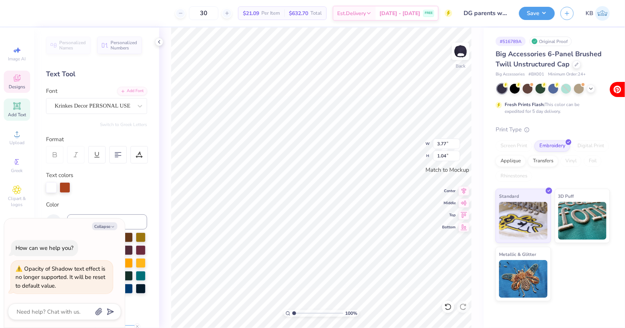
type textarea "Delta Gamma Phi0"
type textarea "x"
type textarea "Delta Gamma"
type textarea "x"
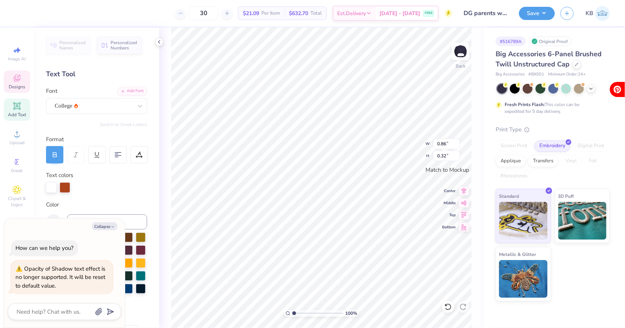
type textarea "P"
type textarea "x"
type textarea "Pa"
type textarea "x"
type textarea "Par"
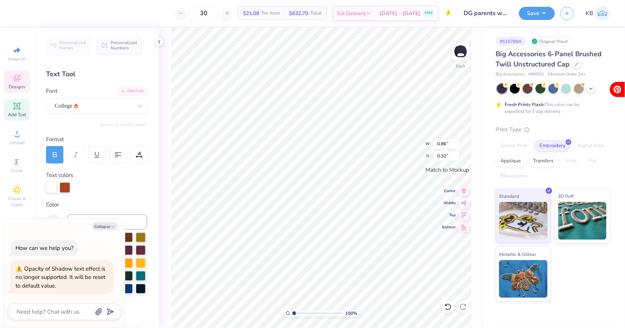
type textarea "x"
type textarea "Pare"
type textarea "x"
type textarea "Paren"
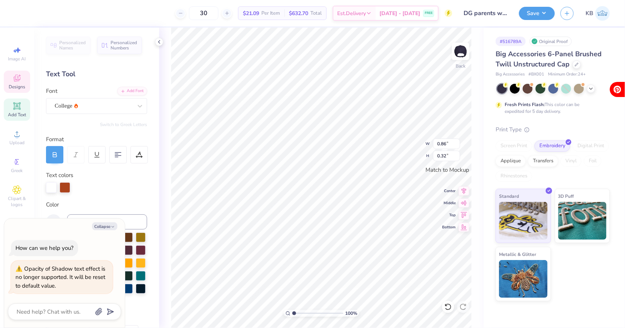
type textarea "x"
type textarea "Parent"
type textarea "x"
type textarea "Parents"
type textarea "x"
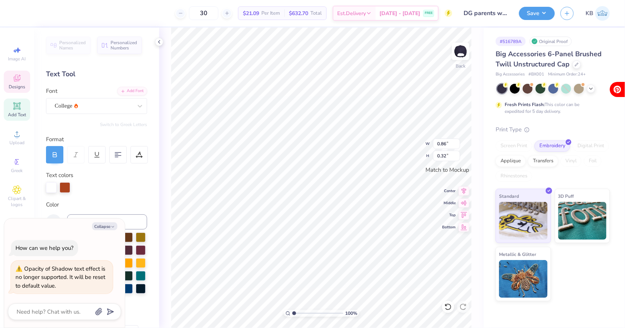
type textarea "Parents"
type textarea "x"
type textarea "Parents w"
type textarea "x"
type textarea "Parents we"
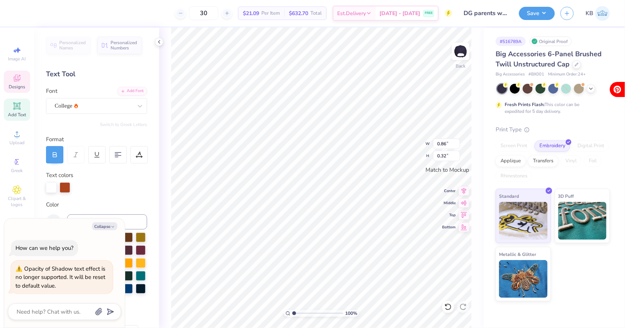
type textarea "x"
type textarea "Parents wee"
type textarea "x"
type textarea "Parents week"
type textarea "x"
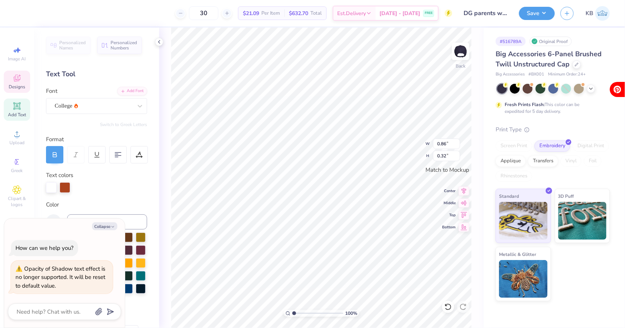
type textarea "Parents weeke"
type textarea "x"
type textarea "Parents weeked"
type textarea "x"
type textarea "Parents weekedn"
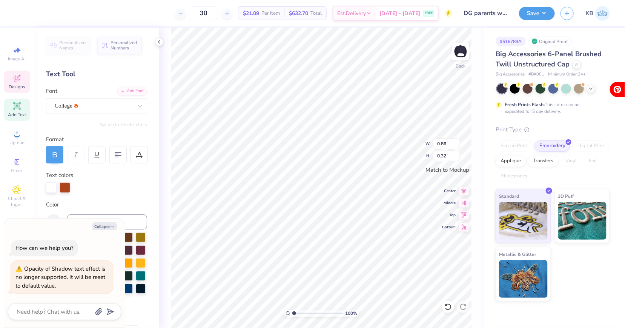
scroll to position [0, 2]
type textarea "x"
type textarea "Parents weeked"
type textarea "x"
type textarea "Parents weeke"
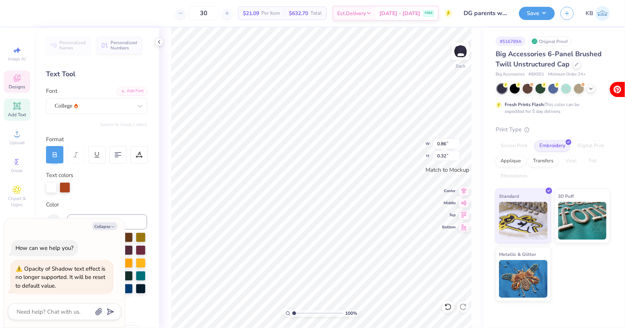
scroll to position [0, 2]
type textarea "x"
type textarea "Parents weeken"
type textarea "x"
type textarea "Parents weekend"
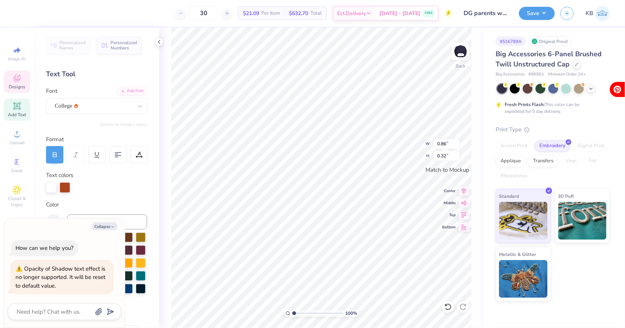
scroll to position [0, 2]
type textarea "x"
type input "2.68"
type input "0.23"
type textarea "x"
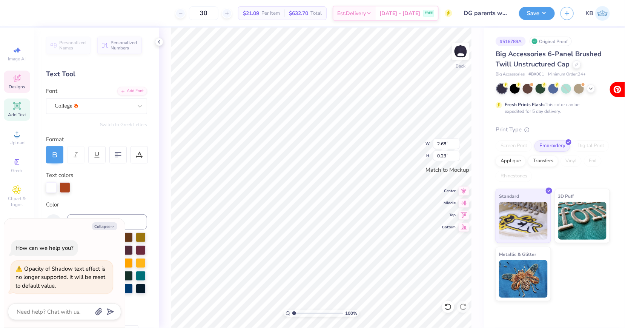
type input "2.38"
type input "0.21"
click at [37, 12] on div at bounding box center [34, 12] width 11 height 11
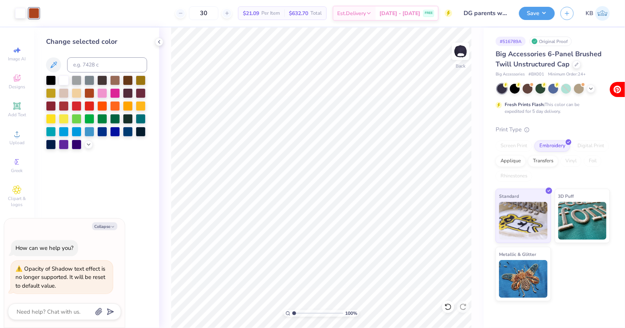
click at [90, 140] on div at bounding box center [96, 112] width 101 height 74
click at [89, 143] on icon at bounding box center [89, 144] width 6 height 6
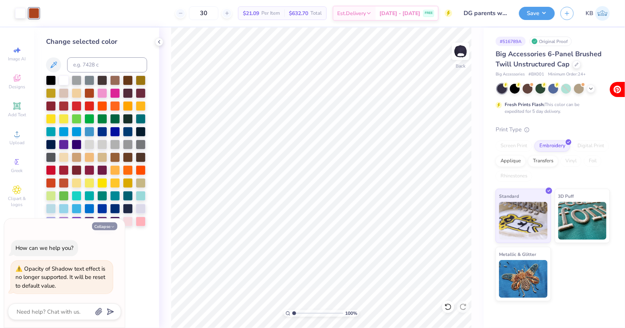
click at [113, 227] on polyline "button" at bounding box center [113, 226] width 2 height 1
type textarea "x"
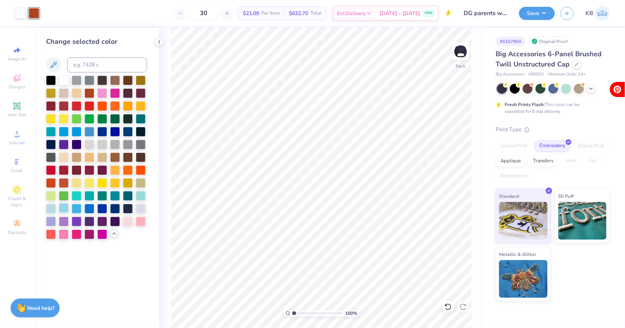
click at [62, 211] on div at bounding box center [64, 208] width 10 height 10
click at [53, 211] on div at bounding box center [51, 208] width 10 height 10
click at [91, 210] on div at bounding box center [89, 208] width 10 height 10
click at [114, 131] on div at bounding box center [115, 131] width 10 height 10
click at [124, 131] on div at bounding box center [128, 131] width 10 height 10
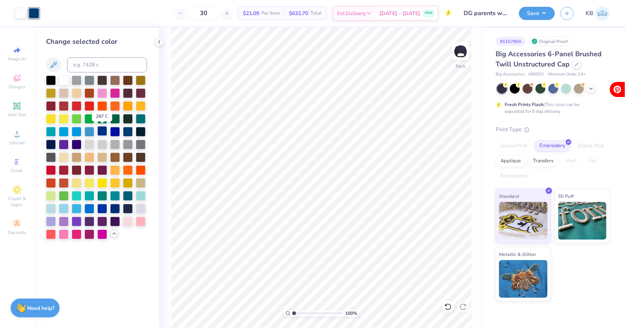
click at [106, 132] on div at bounding box center [102, 131] width 10 height 10
click at [115, 132] on div at bounding box center [115, 131] width 10 height 10
click at [532, 15] on button "Save" at bounding box center [537, 12] width 36 height 13
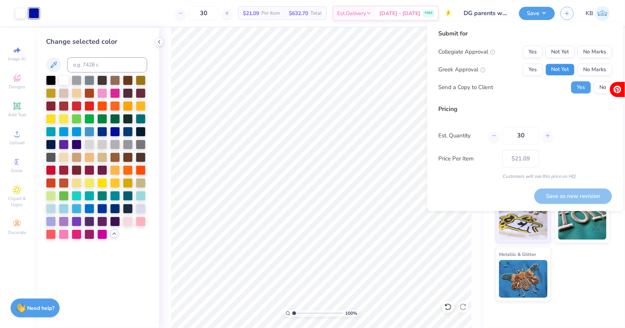
click at [558, 70] on button "Not Yet" at bounding box center [560, 70] width 29 height 12
click at [586, 51] on button "No Marks" at bounding box center [595, 52] width 34 height 12
click at [583, 195] on button "Save as new revision" at bounding box center [574, 195] width 78 height 15
type input "$21.09"
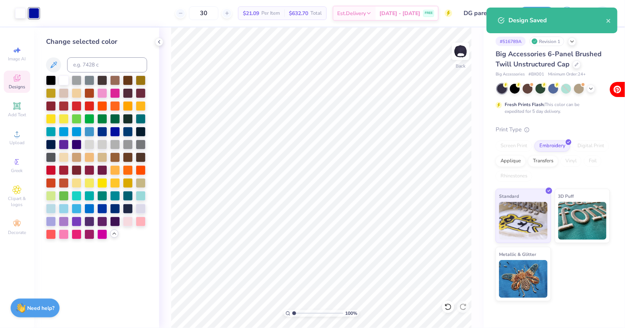
click at [22, 78] on div "Designs" at bounding box center [17, 82] width 26 height 22
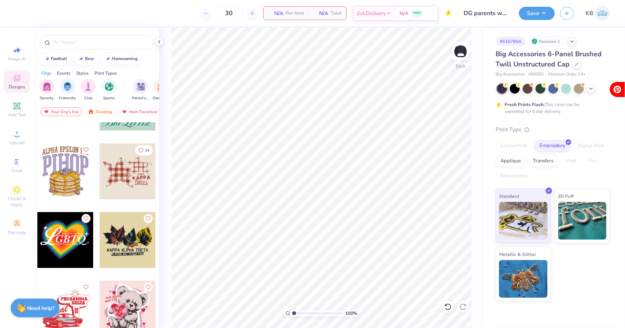
scroll to position [2658, 0]
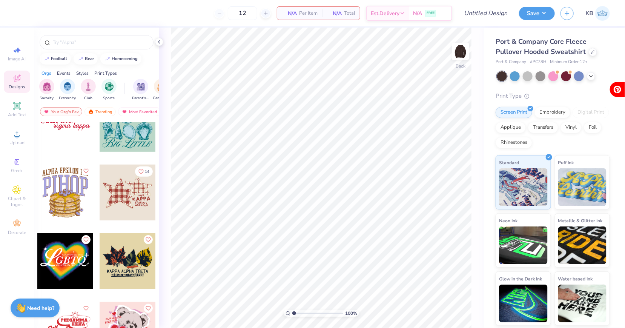
scroll to position [2632, 0]
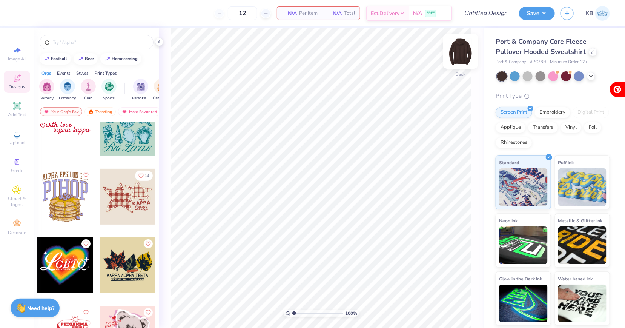
click at [467, 49] on img at bounding box center [461, 51] width 30 height 30
click at [76, 195] on div at bounding box center [65, 197] width 56 height 56
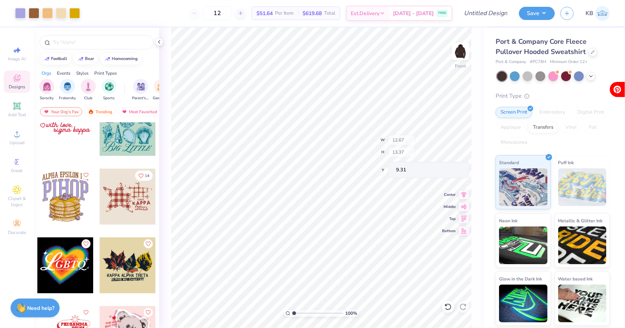
type input "12.66"
type input "1.32"
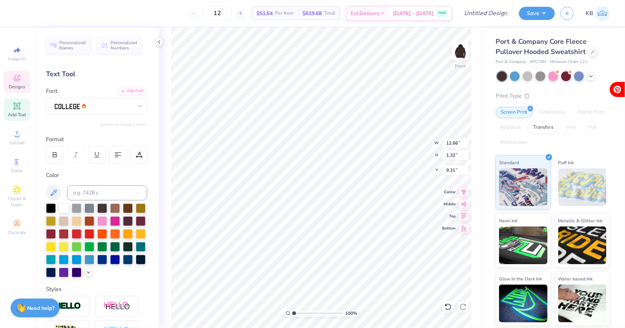
type textarea "D"
type textarea "GAMMA PHI BETA"
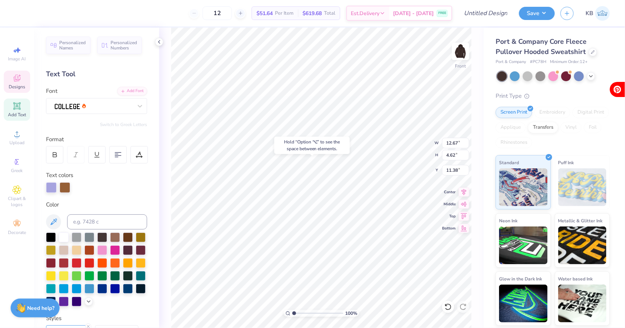
type input "11.15"
type textarea "FRENCH TOAST"
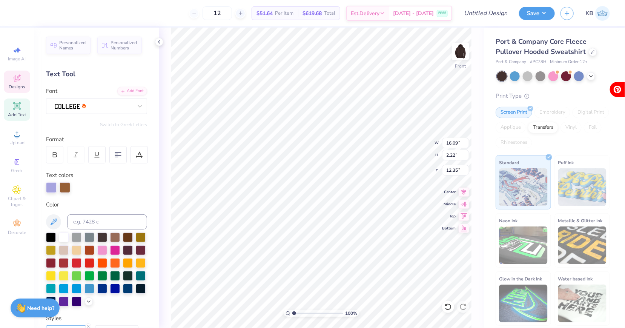
type input "10.63"
type input "9.83"
type input "7.94"
type input "14.73"
type input "12.86"
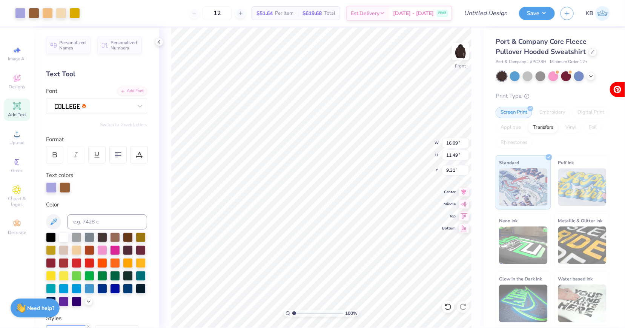
type input "14.29"
type input "10.21"
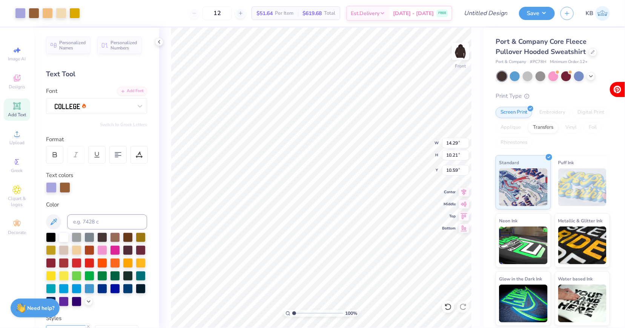
type input "9.02"
click at [35, 12] on div at bounding box center [34, 12] width 11 height 11
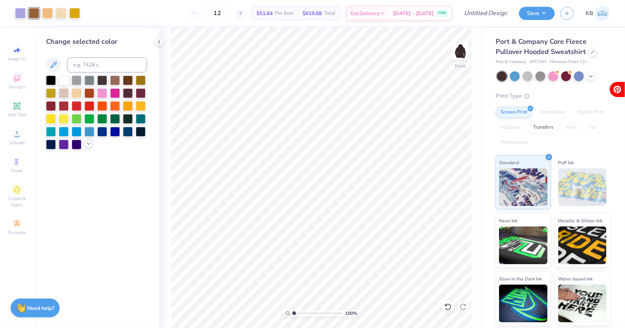
click at [91, 143] on icon at bounding box center [89, 144] width 6 height 6
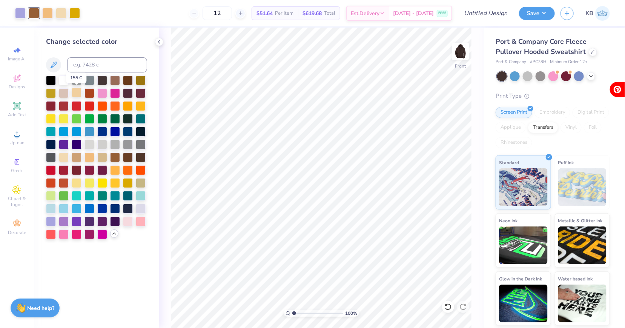
click at [78, 94] on div at bounding box center [77, 93] width 10 height 10
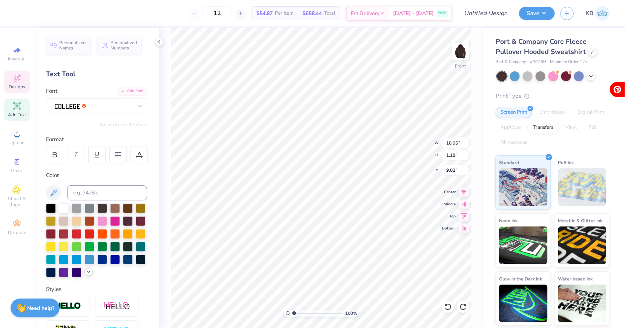
click at [91, 271] on icon at bounding box center [89, 272] width 6 height 6
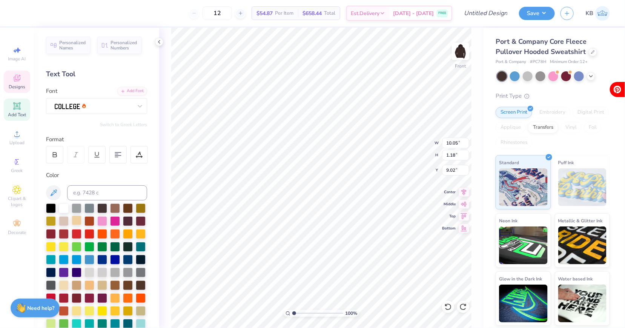
click at [78, 220] on div at bounding box center [77, 220] width 10 height 10
click at [61, 12] on div at bounding box center [61, 12] width 11 height 11
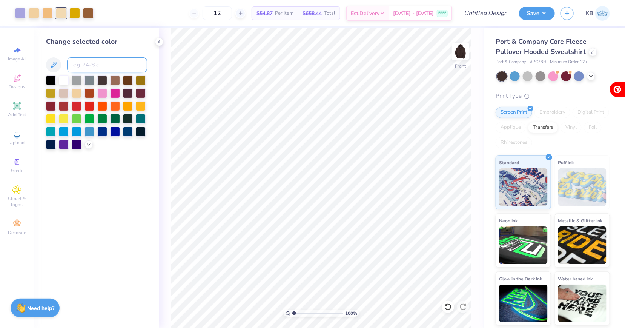
click at [84, 72] on input at bounding box center [107, 64] width 80 height 15
type input "115"
click at [449, 305] on icon at bounding box center [448, 307] width 8 height 8
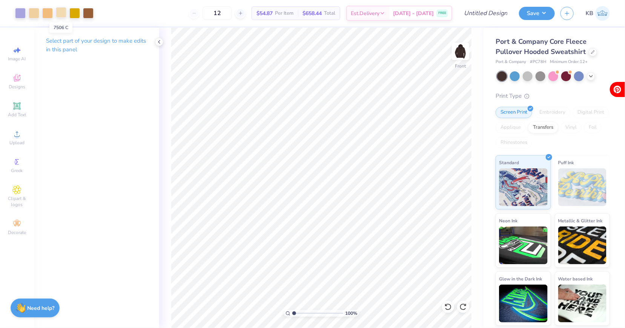
click at [59, 11] on div at bounding box center [61, 12] width 11 height 11
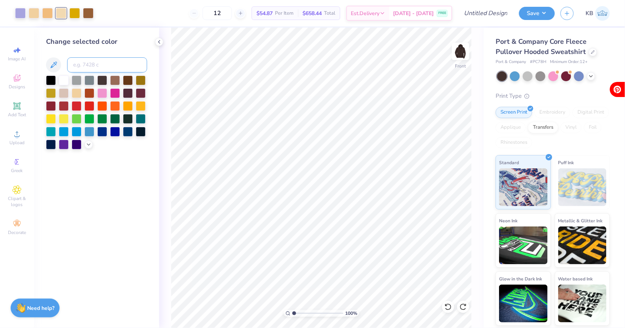
click at [89, 66] on input at bounding box center [107, 64] width 80 height 15
type input "155"
drag, startPoint x: 296, startPoint y: 313, endPoint x: 310, endPoint y: 310, distance: 13.8
click at [310, 310] on input "range" at bounding box center [317, 313] width 51 height 7
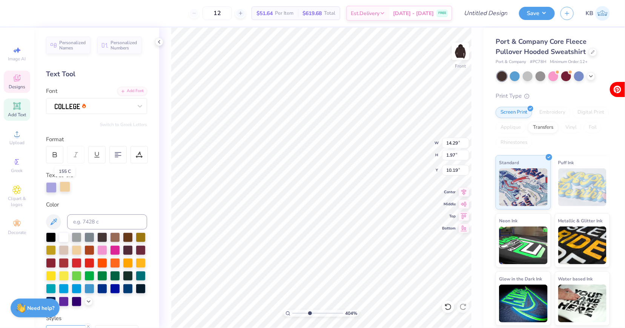
click at [69, 192] on div at bounding box center [65, 186] width 11 height 11
click at [63, 190] on div at bounding box center [65, 186] width 11 height 11
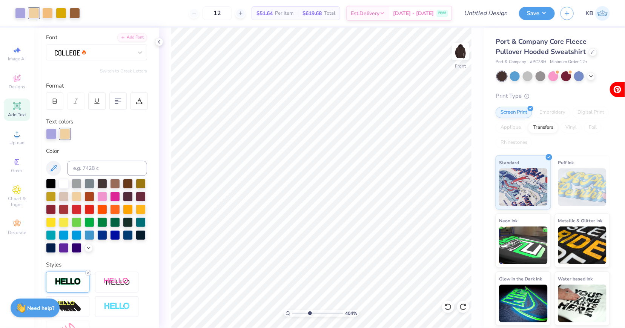
click at [88, 272] on line at bounding box center [88, 273] width 2 height 2
drag, startPoint x: 310, startPoint y: 313, endPoint x: 293, endPoint y: 313, distance: 17.4
type input "1"
click at [293, 313] on input "range" at bounding box center [317, 313] width 51 height 7
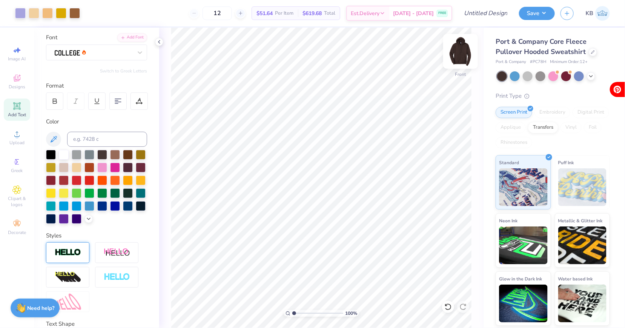
click at [458, 46] on img at bounding box center [461, 51] width 30 height 30
click at [458, 46] on img at bounding box center [460, 51] width 15 height 15
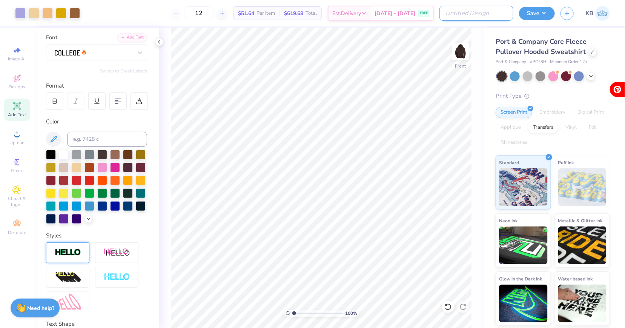
click at [499, 11] on input "Design Title" at bounding box center [476, 13] width 74 height 15
type input "gphi french toast merch"
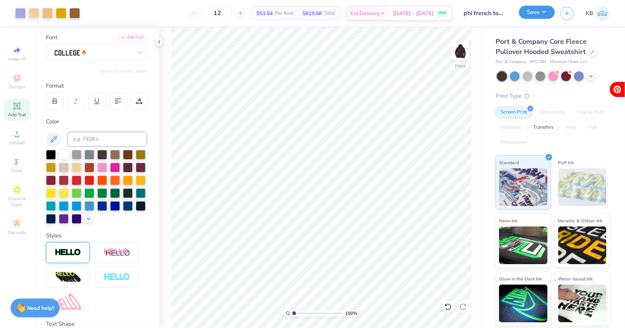
click at [527, 12] on button "Save" at bounding box center [537, 12] width 36 height 13
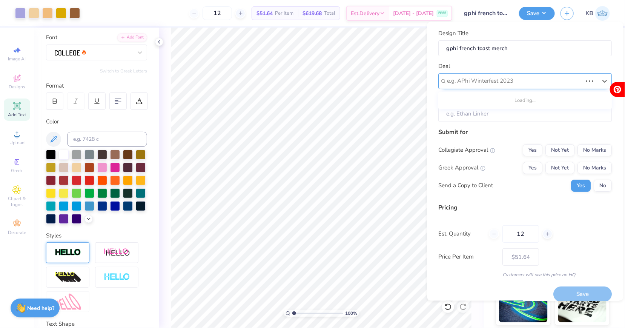
click at [505, 79] on div at bounding box center [514, 81] width 135 height 10
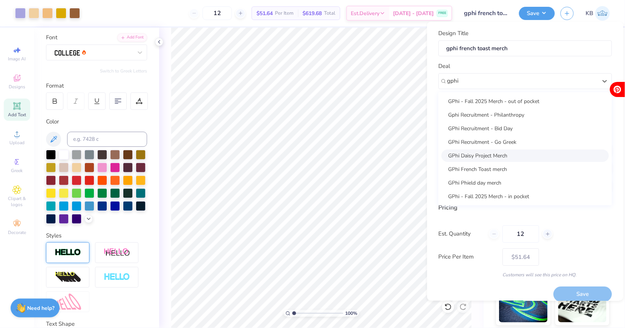
scroll to position [0, 0]
click at [509, 171] on div "GPhi French Toast merch" at bounding box center [525, 169] width 167 height 12
type input "gphi"
type input "[PERSON_NAME]"
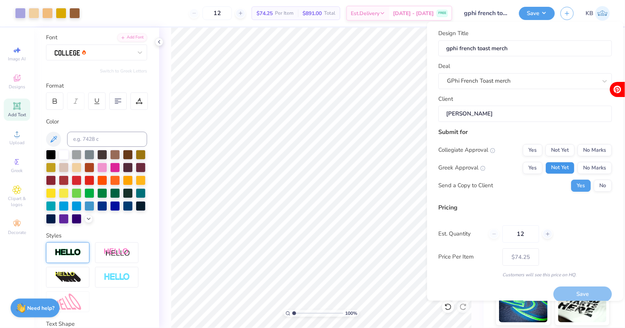
click at [572, 163] on button "Not Yet" at bounding box center [560, 168] width 29 height 12
click at [593, 145] on button "No Marks" at bounding box center [595, 150] width 34 height 12
type input "$61.24"
drag, startPoint x: 528, startPoint y: 232, endPoint x: 506, endPoint y: 232, distance: 22.3
click at [506, 232] on input "12" at bounding box center [521, 233] width 37 height 17
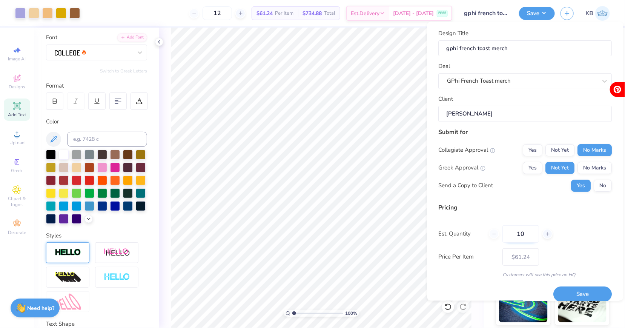
type input "100"
type input "$30.35"
type input "100"
click at [585, 289] on button "Save" at bounding box center [583, 294] width 58 height 15
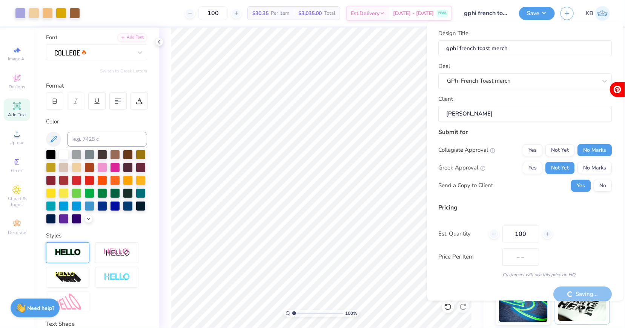
type input "$30.35"
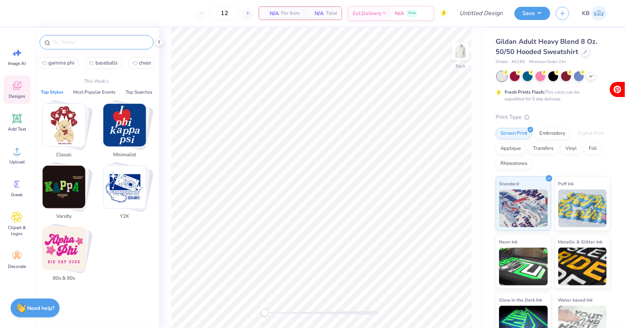
click at [59, 42] on input "text" at bounding box center [100, 42] width 97 height 8
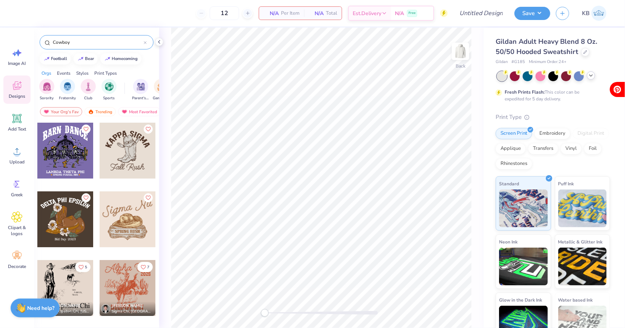
type input "Cowboy"
click at [593, 75] on icon at bounding box center [591, 75] width 6 height 6
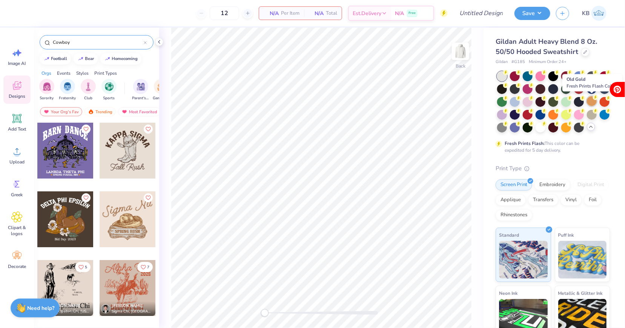
click at [594, 106] on div at bounding box center [592, 101] width 10 height 10
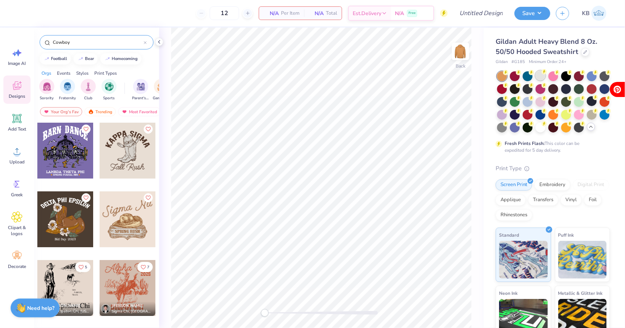
click at [543, 73] on circle at bounding box center [544, 71] width 5 height 5
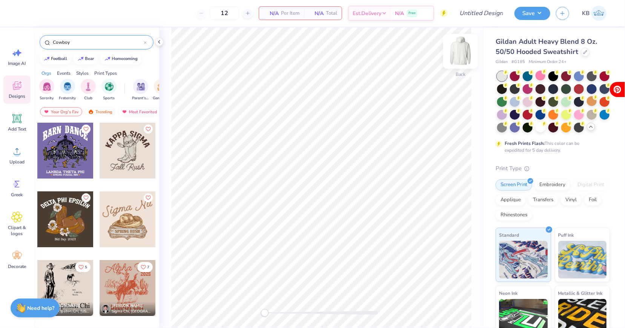
click at [464, 47] on img at bounding box center [461, 51] width 30 height 30
click at [124, 289] on div at bounding box center [128, 288] width 56 height 56
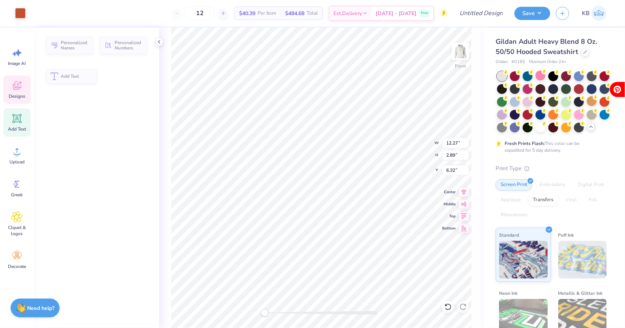
type input "12.27"
type input "2.89"
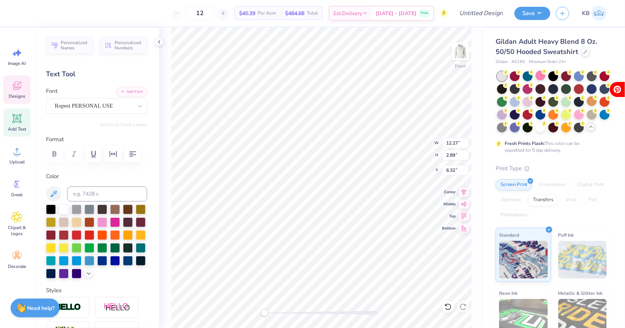
type textarea "C"
type textarea "Cowboys"
type input "8.94"
type input "1.41"
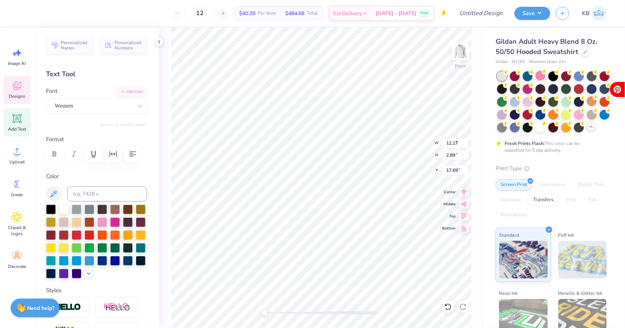
type input "17.69"
type textarea "C4"
type input "5.34"
type input "0.51"
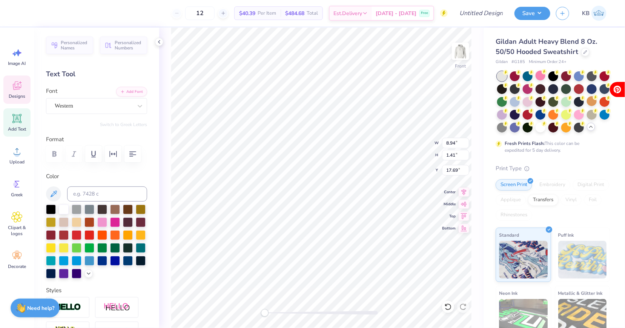
type input "19.51"
type textarea "West point"
click at [16, 91] on icon at bounding box center [16, 85] width 11 height 11
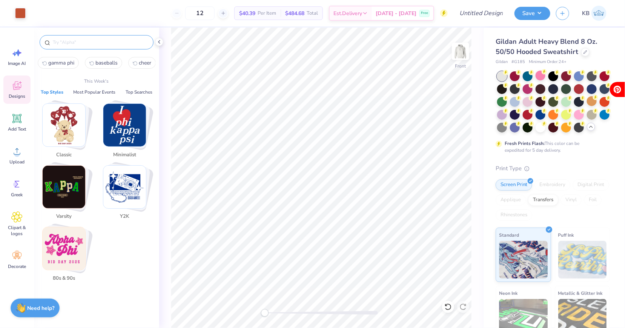
click at [91, 41] on input "text" at bounding box center [100, 42] width 97 height 8
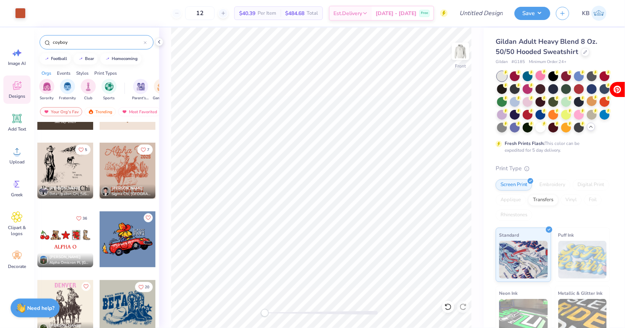
scroll to position [120, 0]
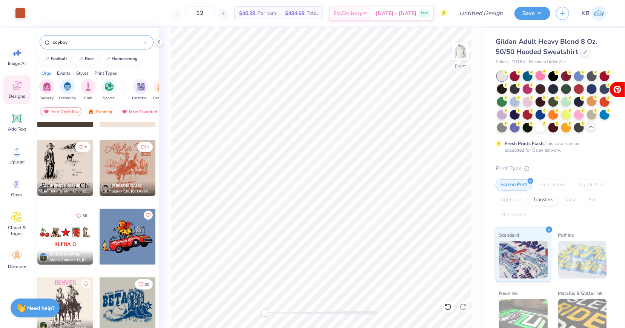
type input "coyboy"
click at [53, 166] on div at bounding box center [65, 168] width 56 height 56
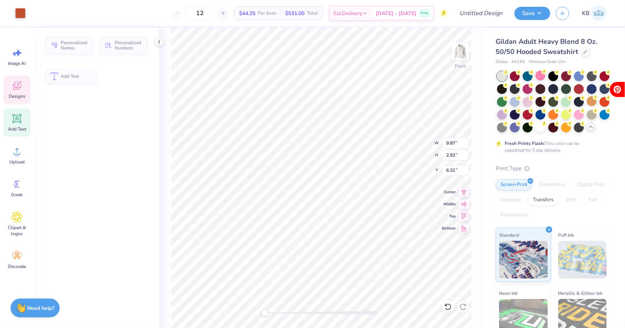
type input "9.87"
type input "2.92"
type input "6.31"
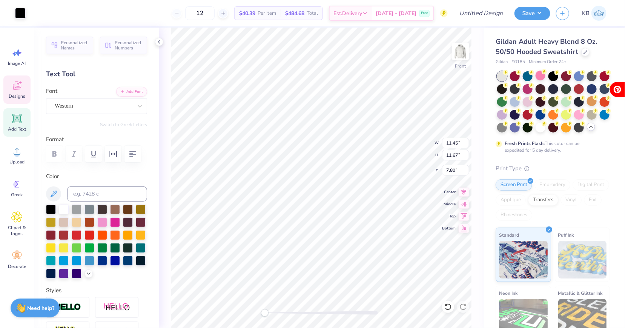
type input "11.45"
type input "11.67"
type input "7.80"
type input "12.53"
type input "1.64"
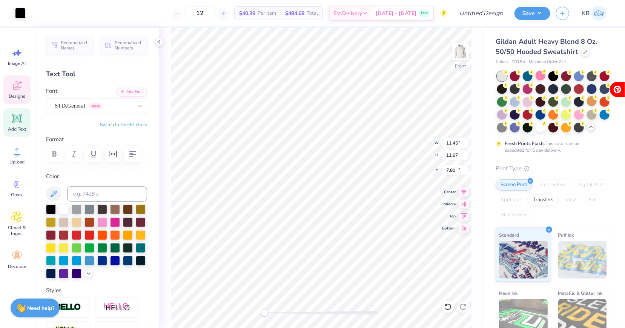
type input "16.84"
type textarea "#"
type textarea "3"
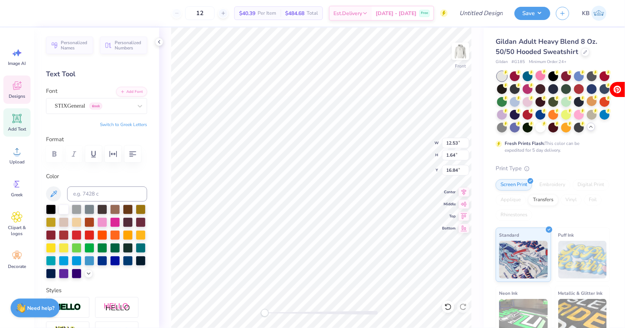
type textarea "C4 Cowboys"
type input "8.57"
type input "0.67"
type input "18.72"
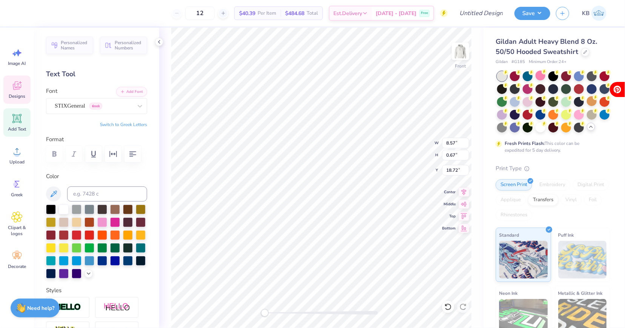
scroll to position [0, 0]
type textarea "USMA"
click at [266, 313] on div "Accessibility label" at bounding box center [265, 313] width 8 height 8
type textarea "West"
type input "2.10"
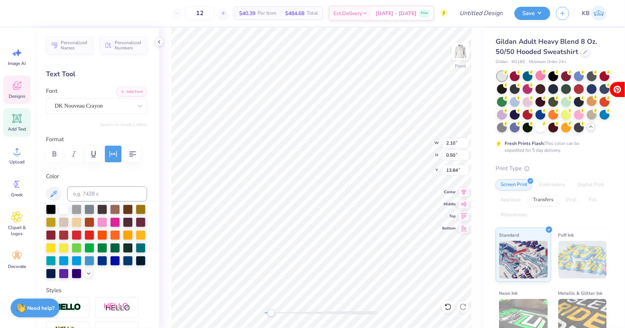
type input "0.50"
type input "13.84"
type textarea "Point,"
type input "1.47"
type input "0.41"
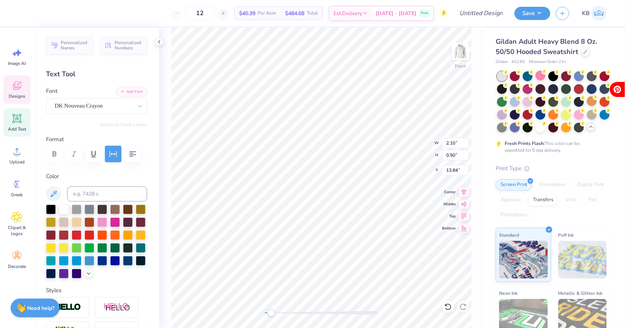
type input "14.45"
type textarea "New York"
click at [466, 53] on img at bounding box center [461, 51] width 30 height 30
click at [8, 91] on div "Designs" at bounding box center [16, 89] width 27 height 28
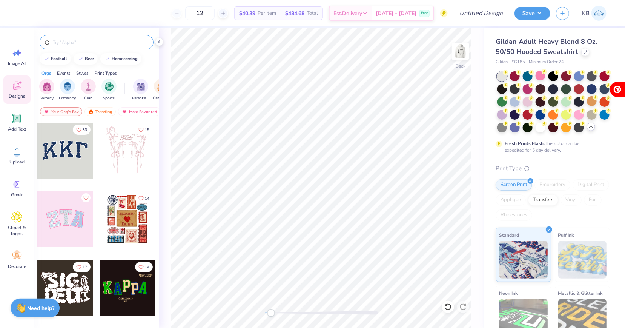
click at [80, 41] on input "text" at bounding box center [100, 42] width 97 height 8
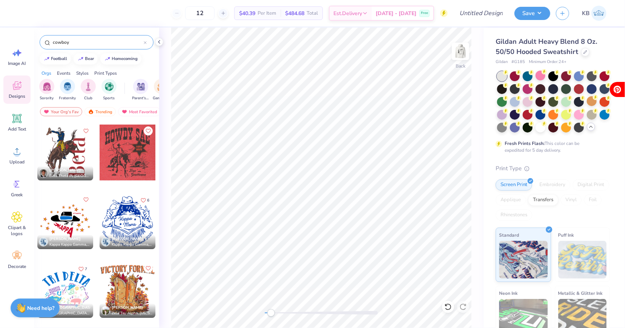
scroll to position [1304, 0]
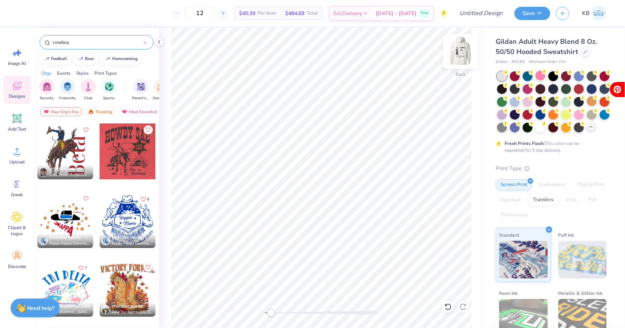
type input "cowboy"
click at [460, 48] on img at bounding box center [461, 51] width 30 height 30
